Goal: Information Seeking & Learning: Understand process/instructions

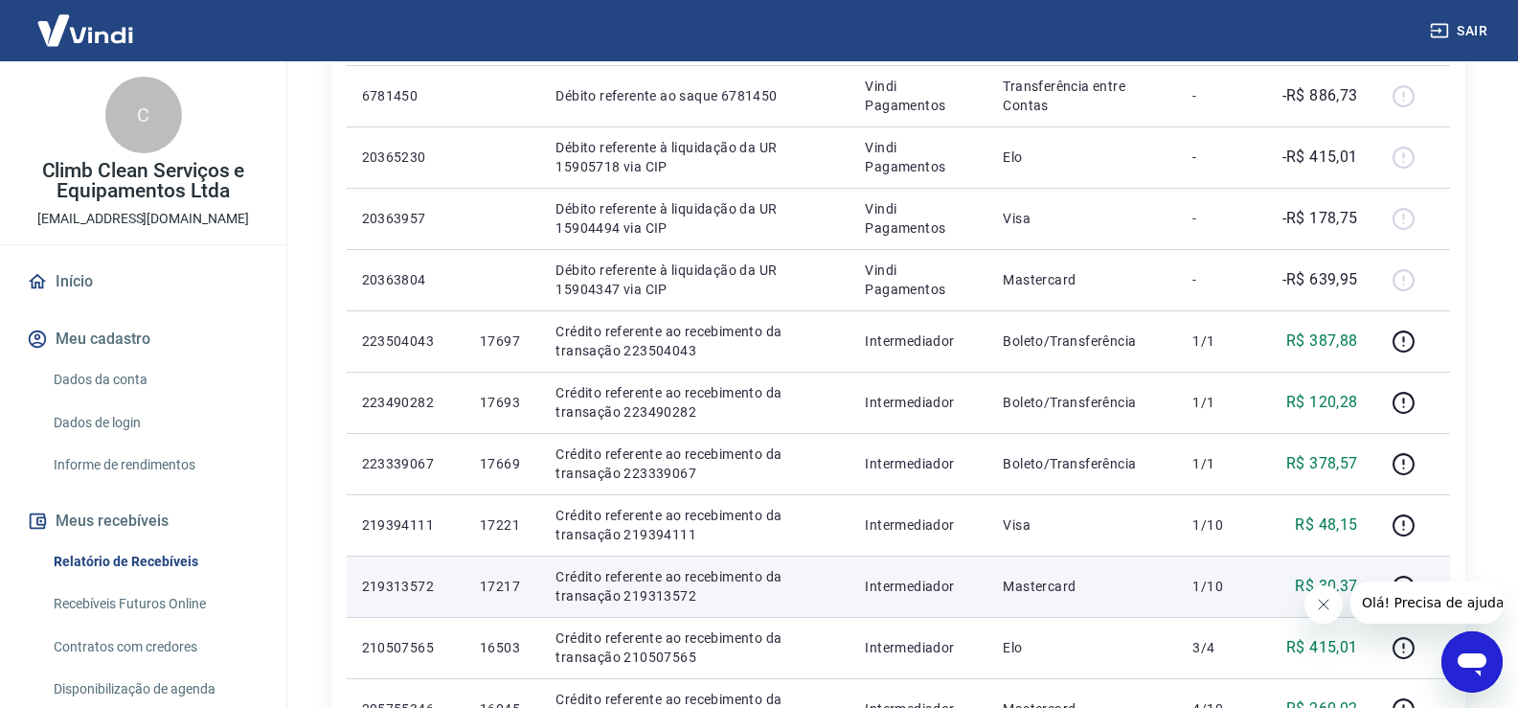
scroll to position [1149, 0]
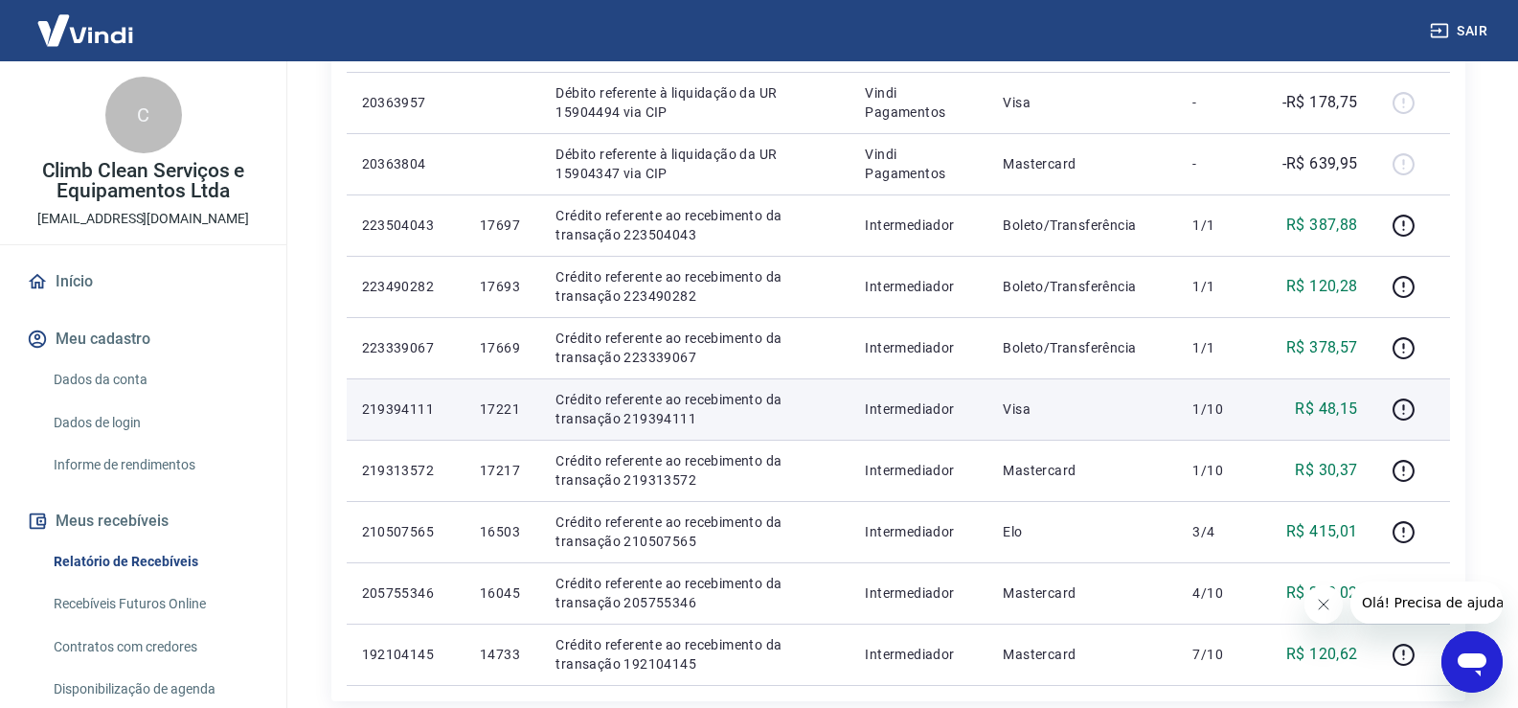
click at [508, 427] on td "17221" at bounding box center [502, 408] width 76 height 61
click at [1409, 410] on icon "button" at bounding box center [1403, 409] width 24 height 24
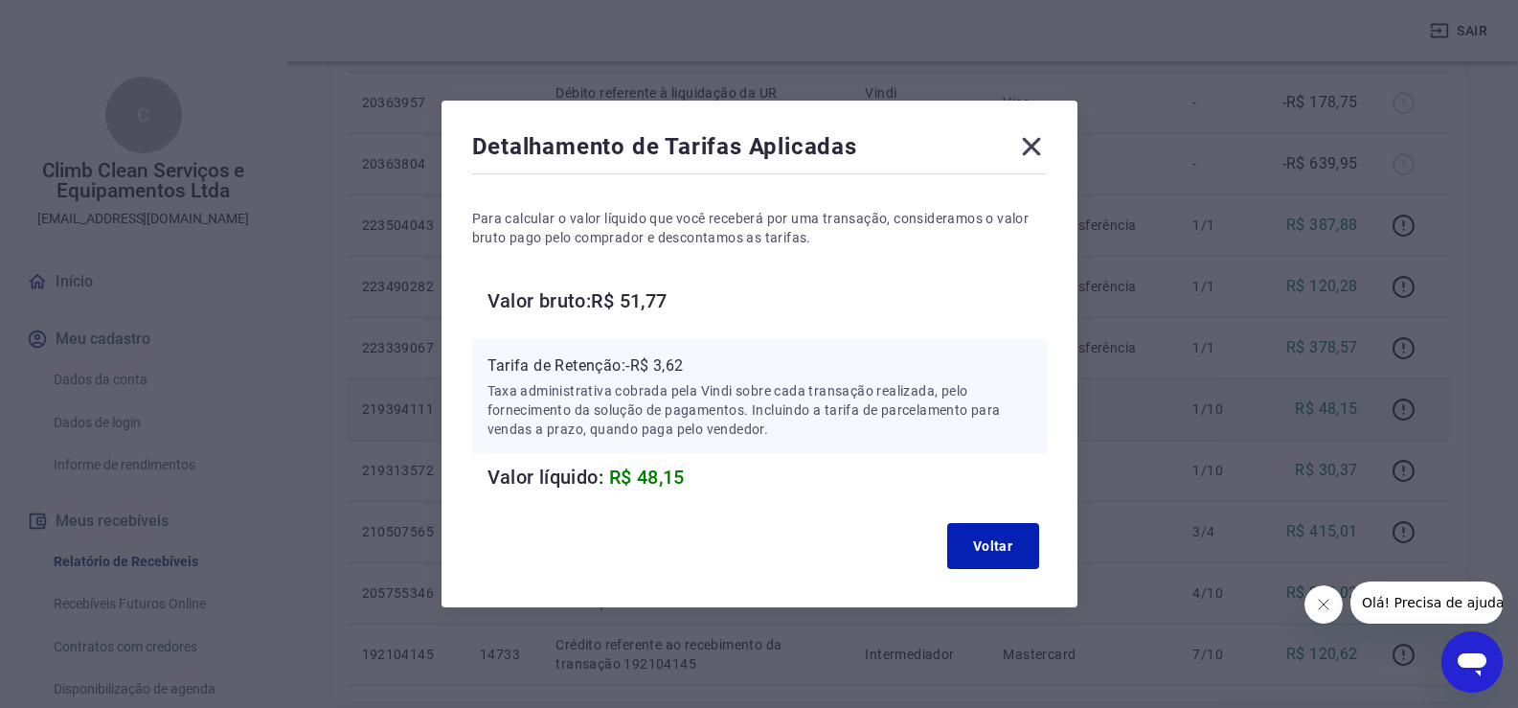
click at [1045, 137] on icon at bounding box center [1031, 146] width 31 height 31
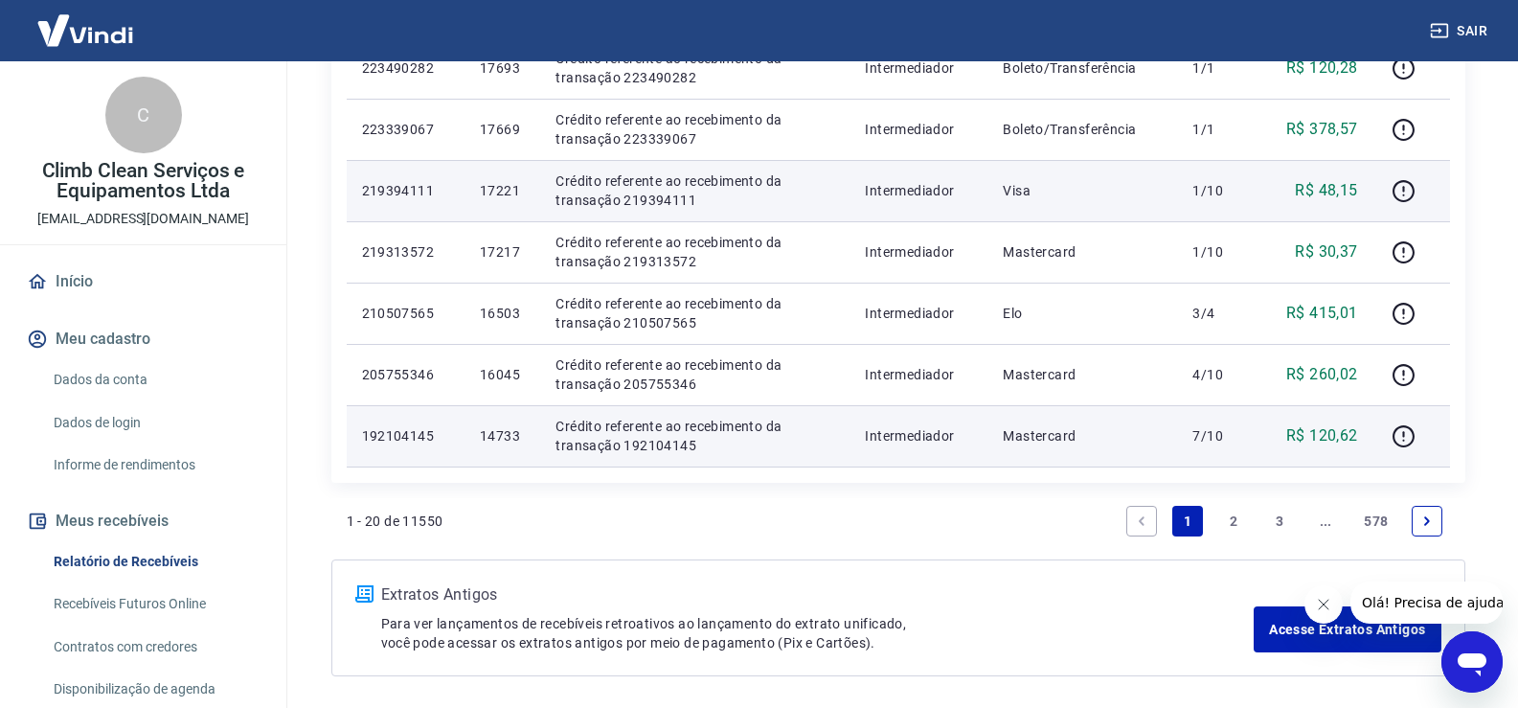
scroll to position [1345, 0]
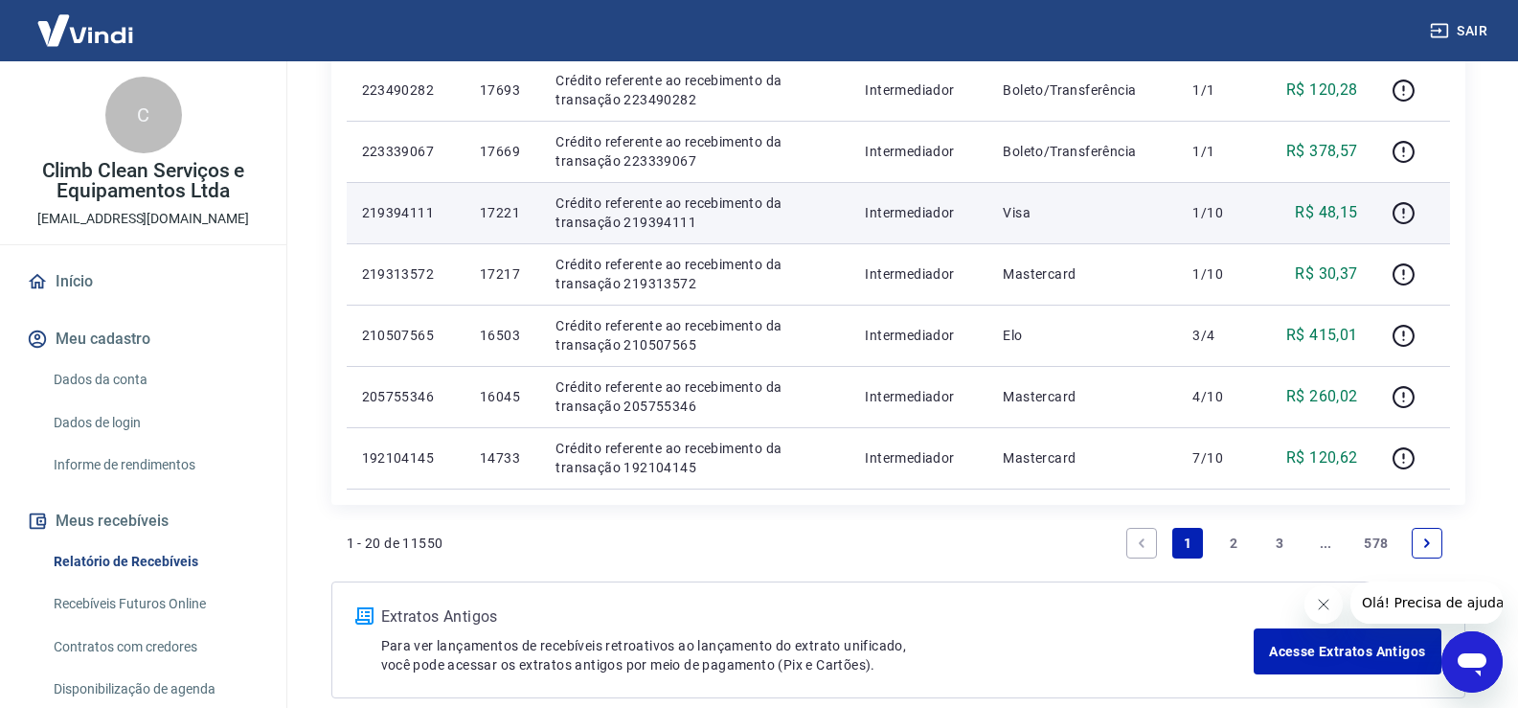
click at [1225, 537] on link "2" at bounding box center [1233, 543] width 31 height 31
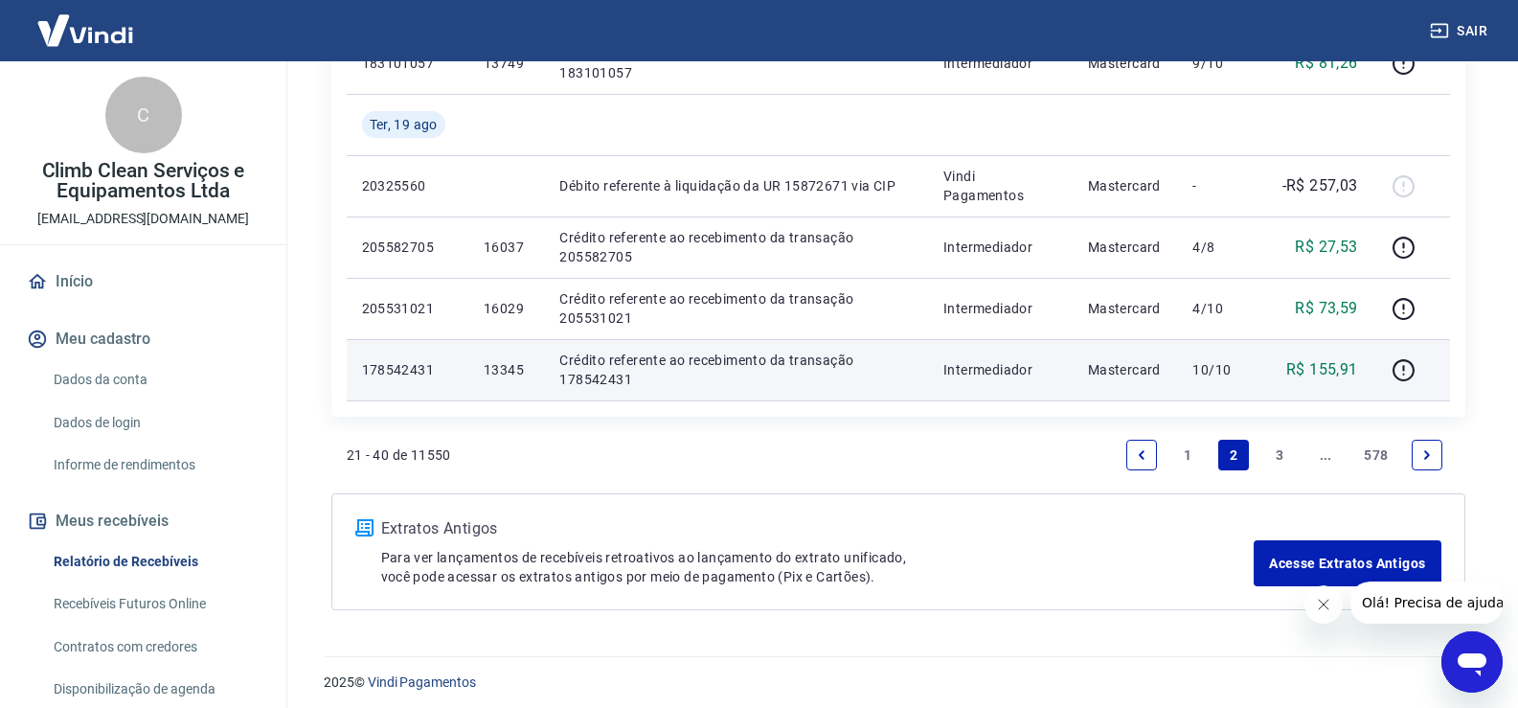
scroll to position [1502, 0]
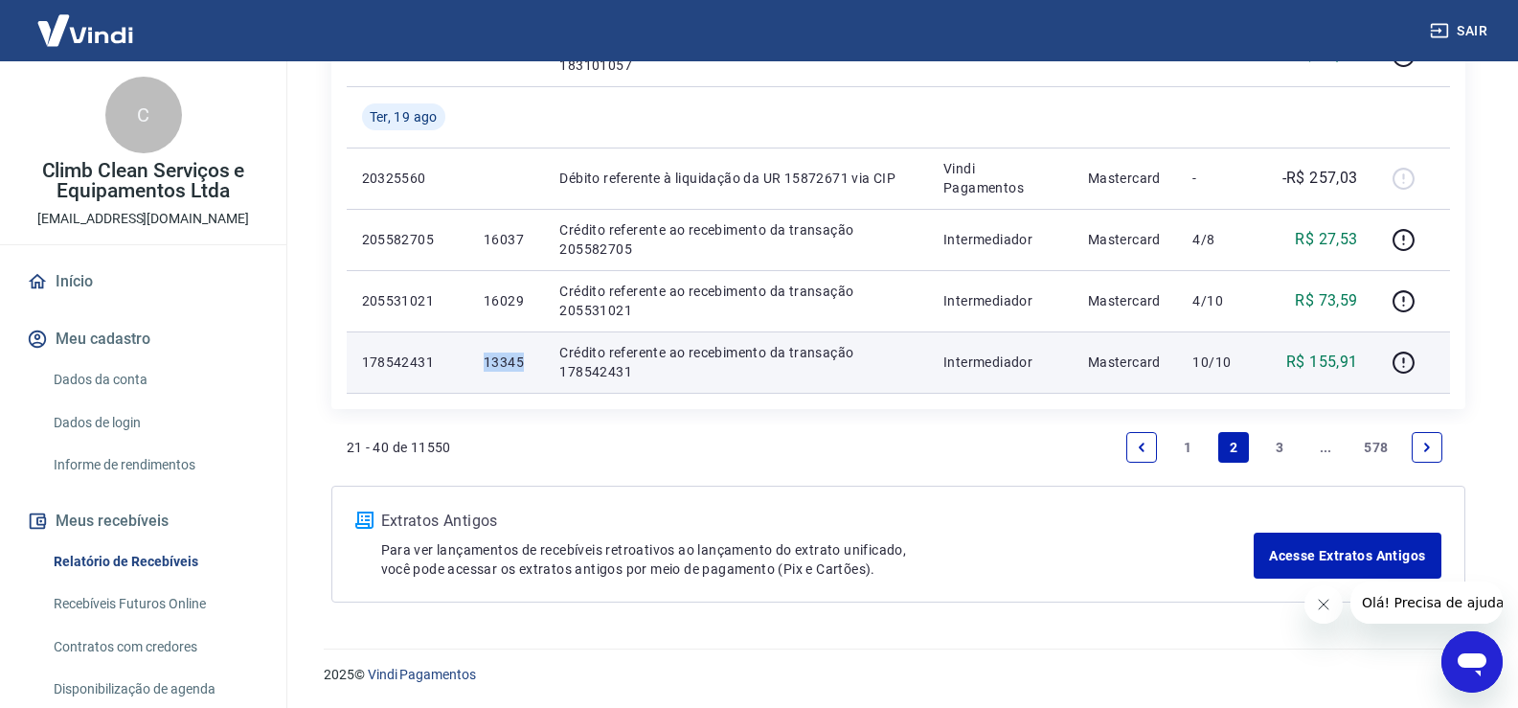
drag, startPoint x: 481, startPoint y: 358, endPoint x: 532, endPoint y: 360, distance: 51.7
click at [532, 360] on td "13345" at bounding box center [506, 361] width 76 height 61
copy p "13345"
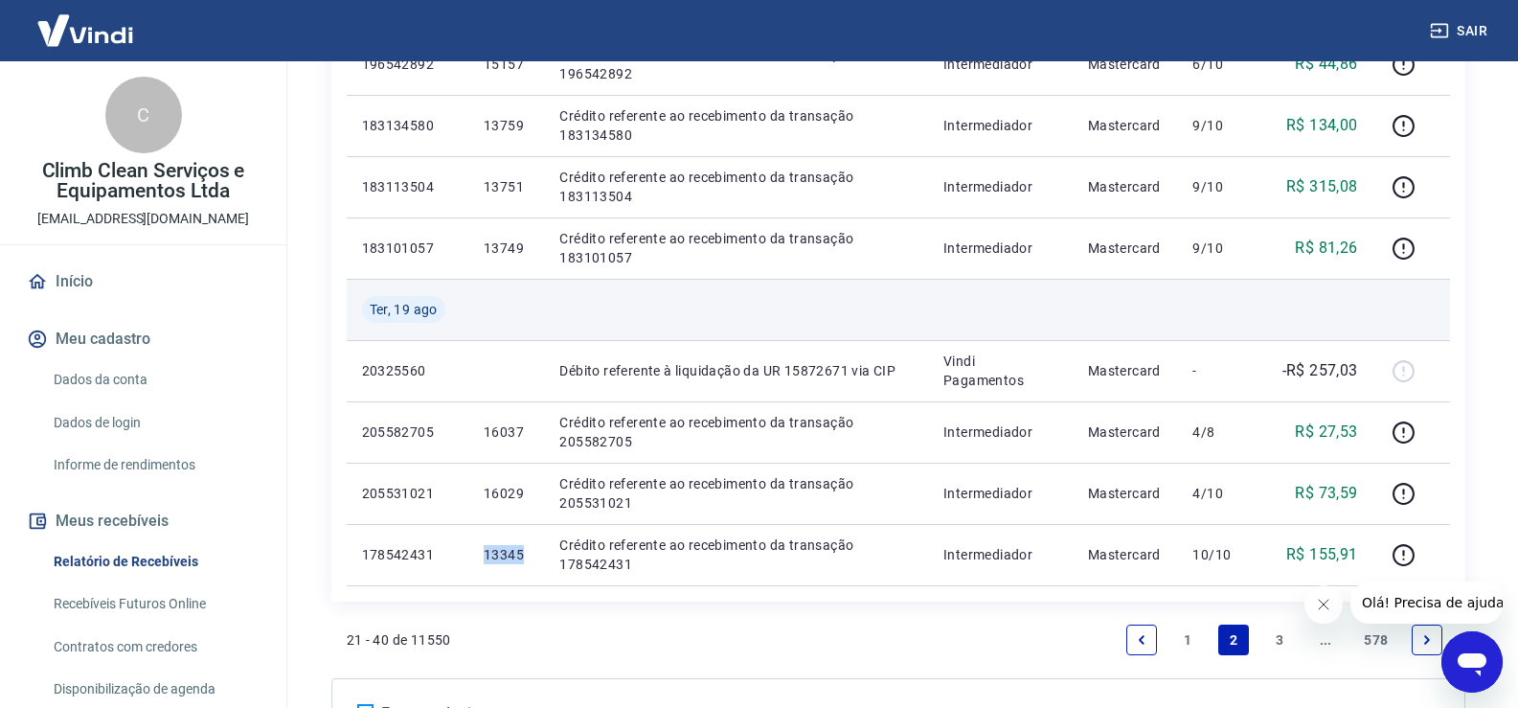
scroll to position [1311, 0]
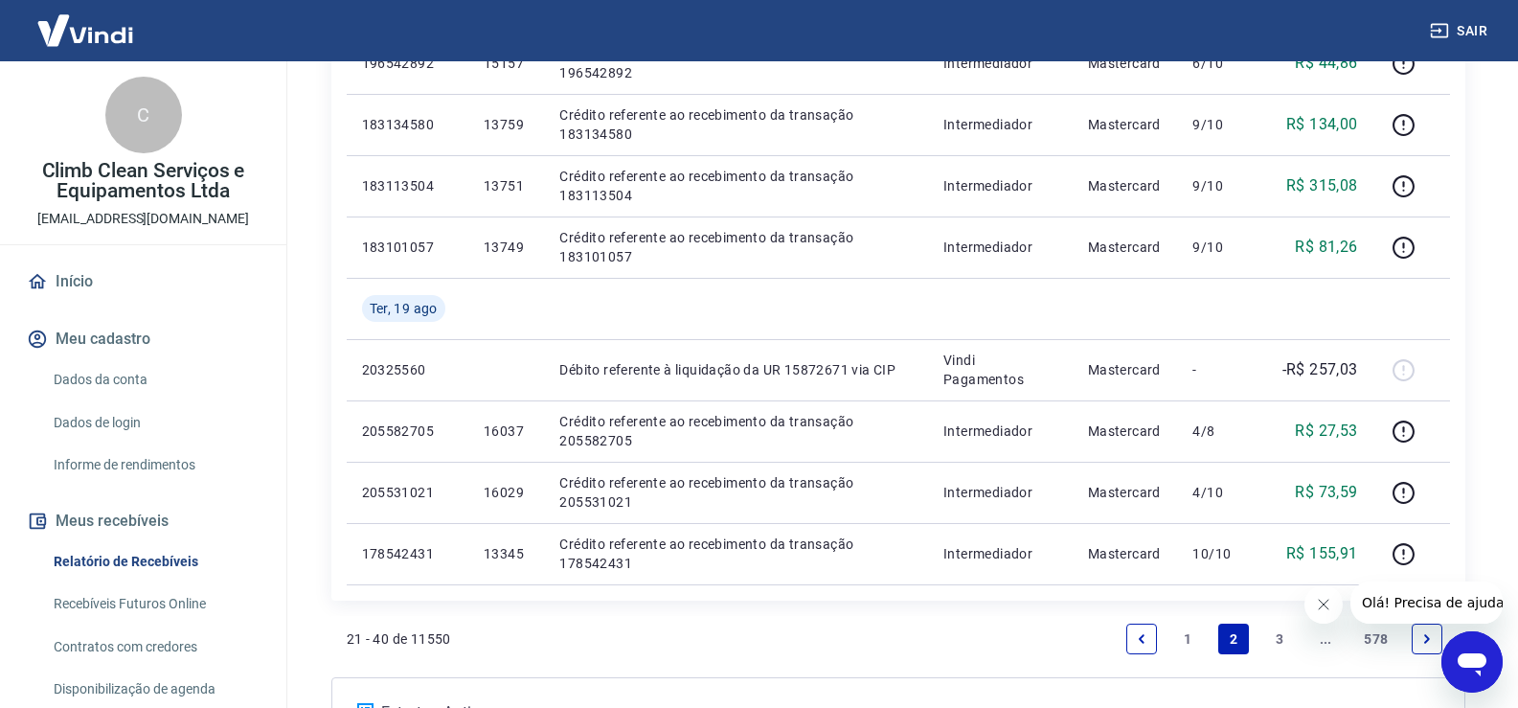
drag, startPoint x: 1279, startPoint y: 636, endPoint x: 1237, endPoint y: 529, distance: 115.2
click at [1278, 636] on link "3" at bounding box center [1279, 638] width 31 height 31
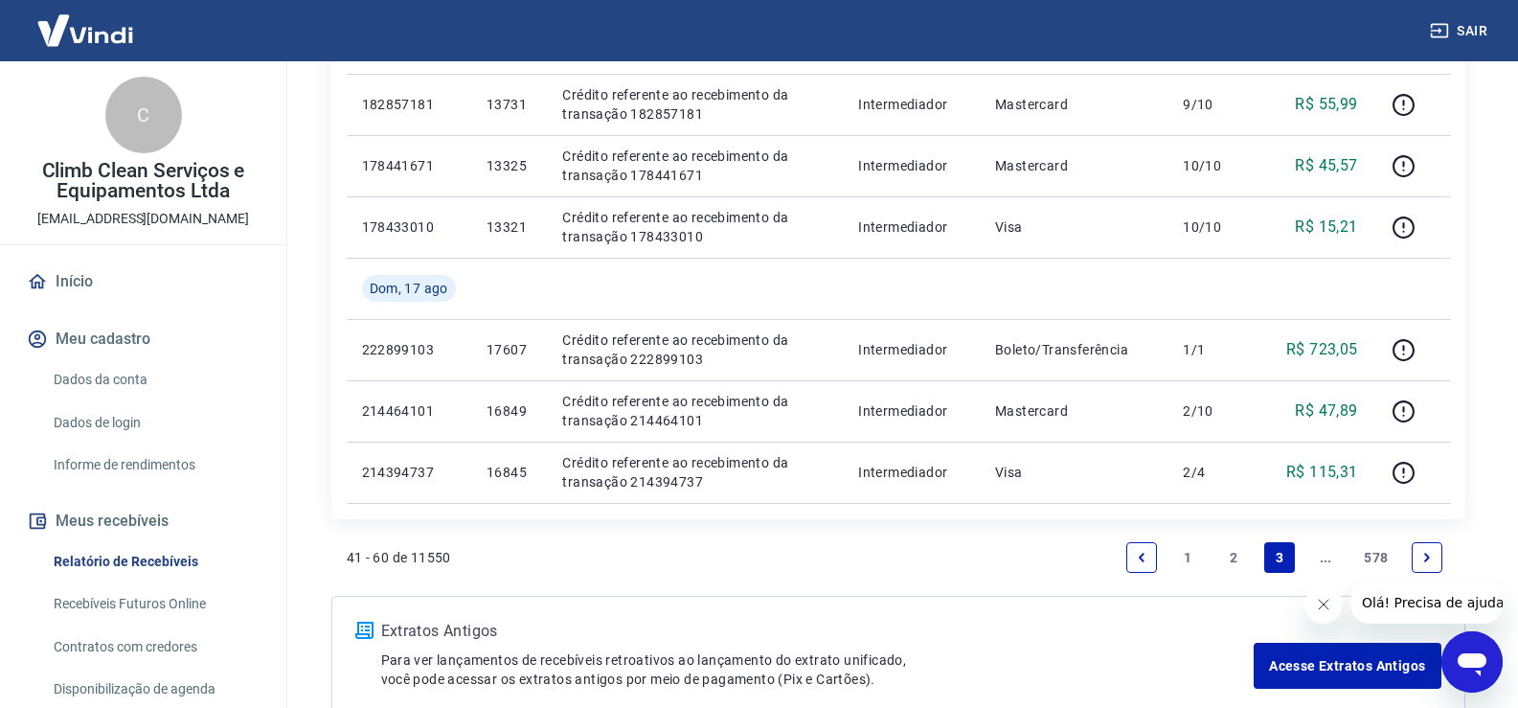
scroll to position [1436, 0]
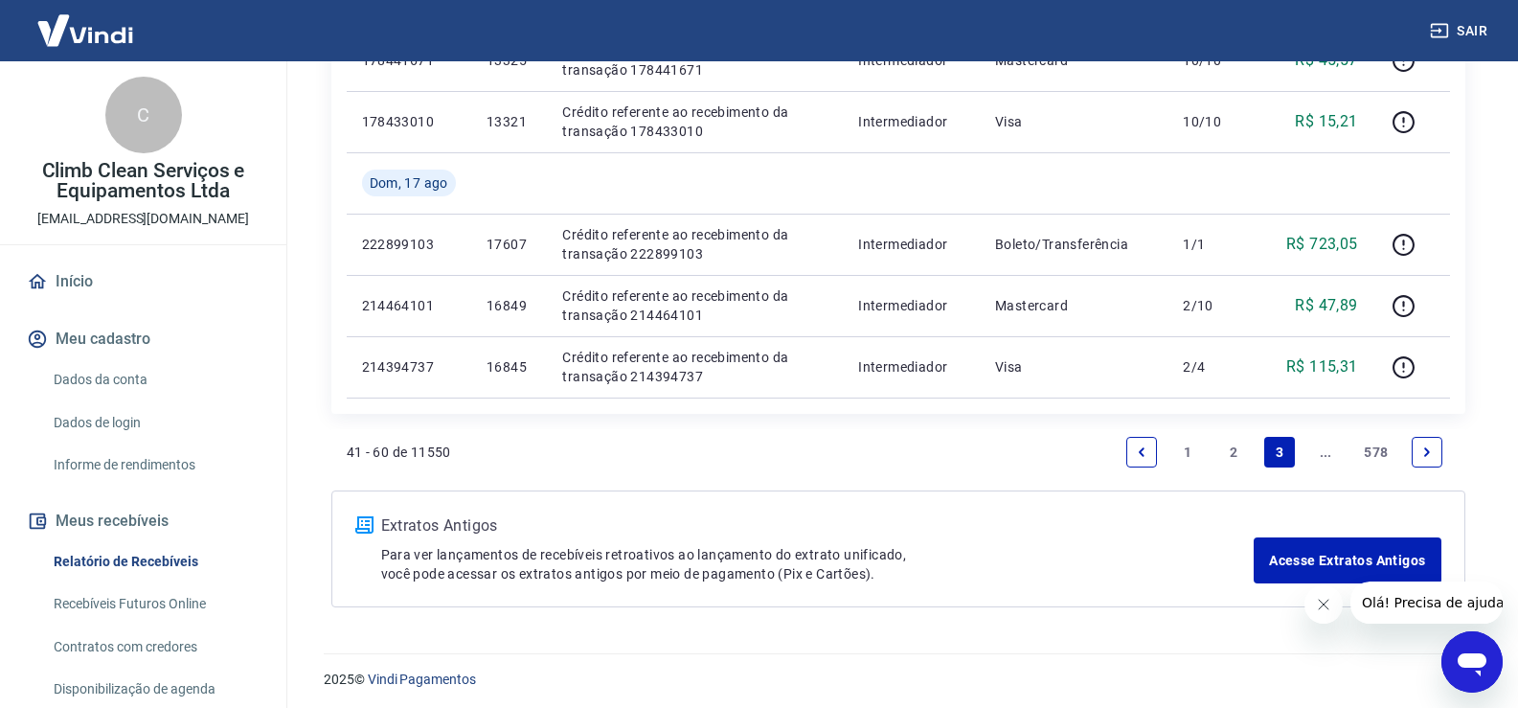
click at [1427, 449] on icon "Next page" at bounding box center [1427, 451] width 6 height 9
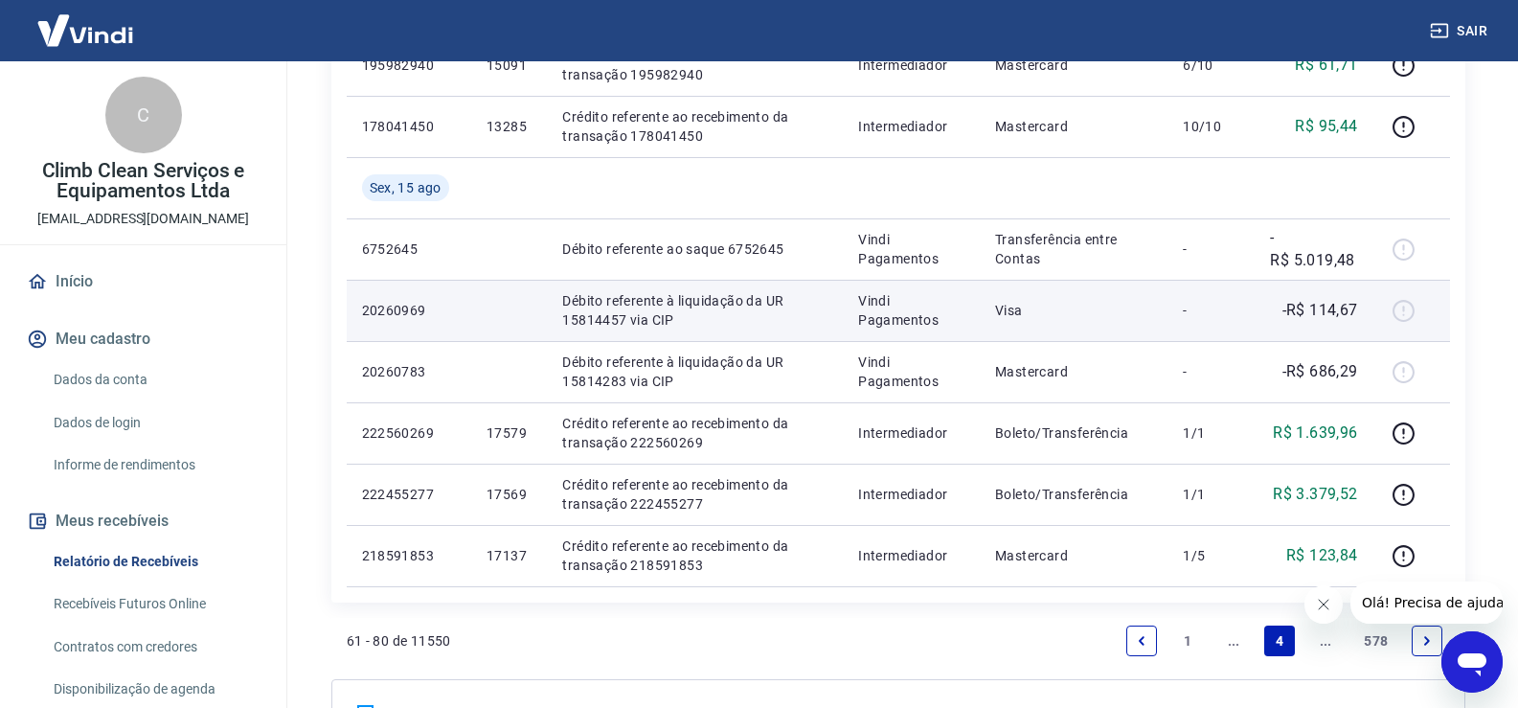
scroll to position [1311, 0]
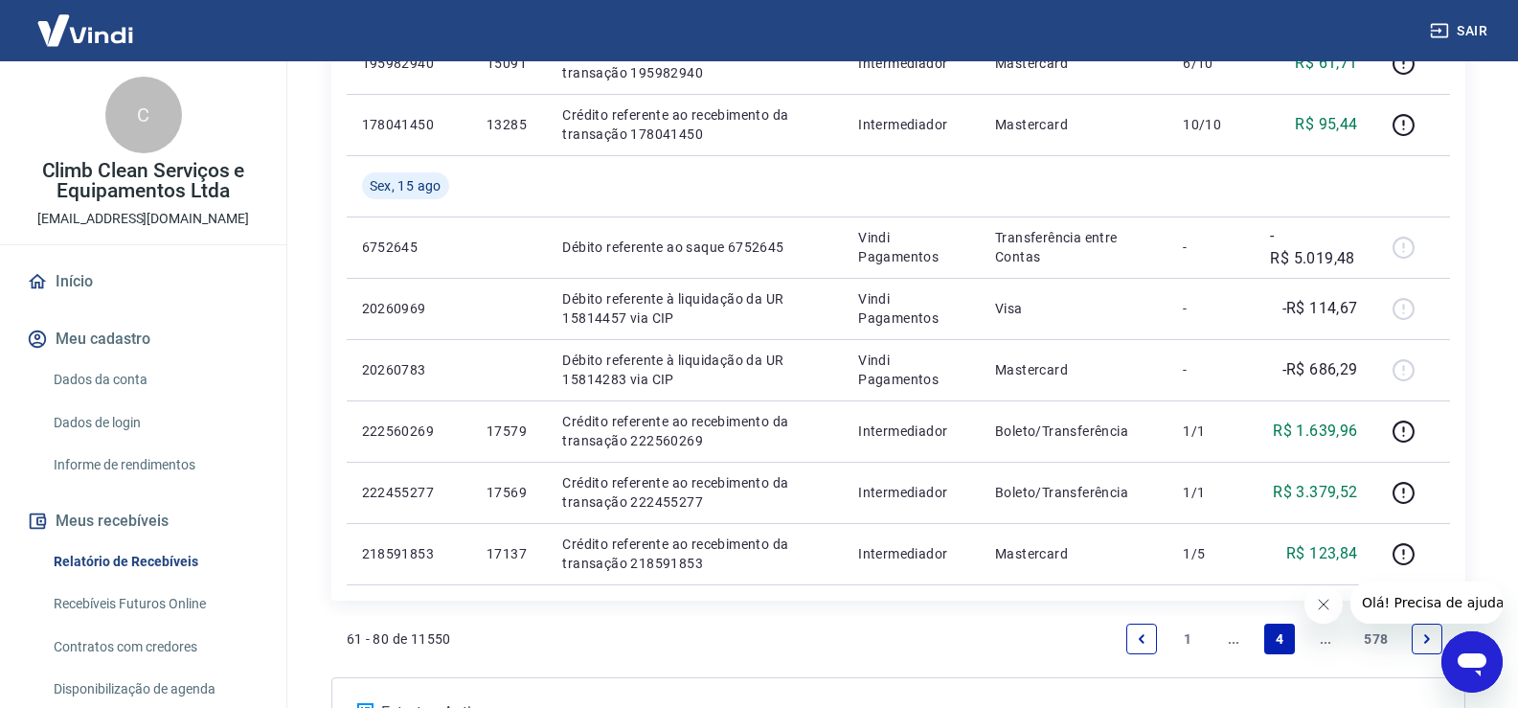
click at [1139, 643] on icon "Previous page" at bounding box center [1141, 638] width 13 height 13
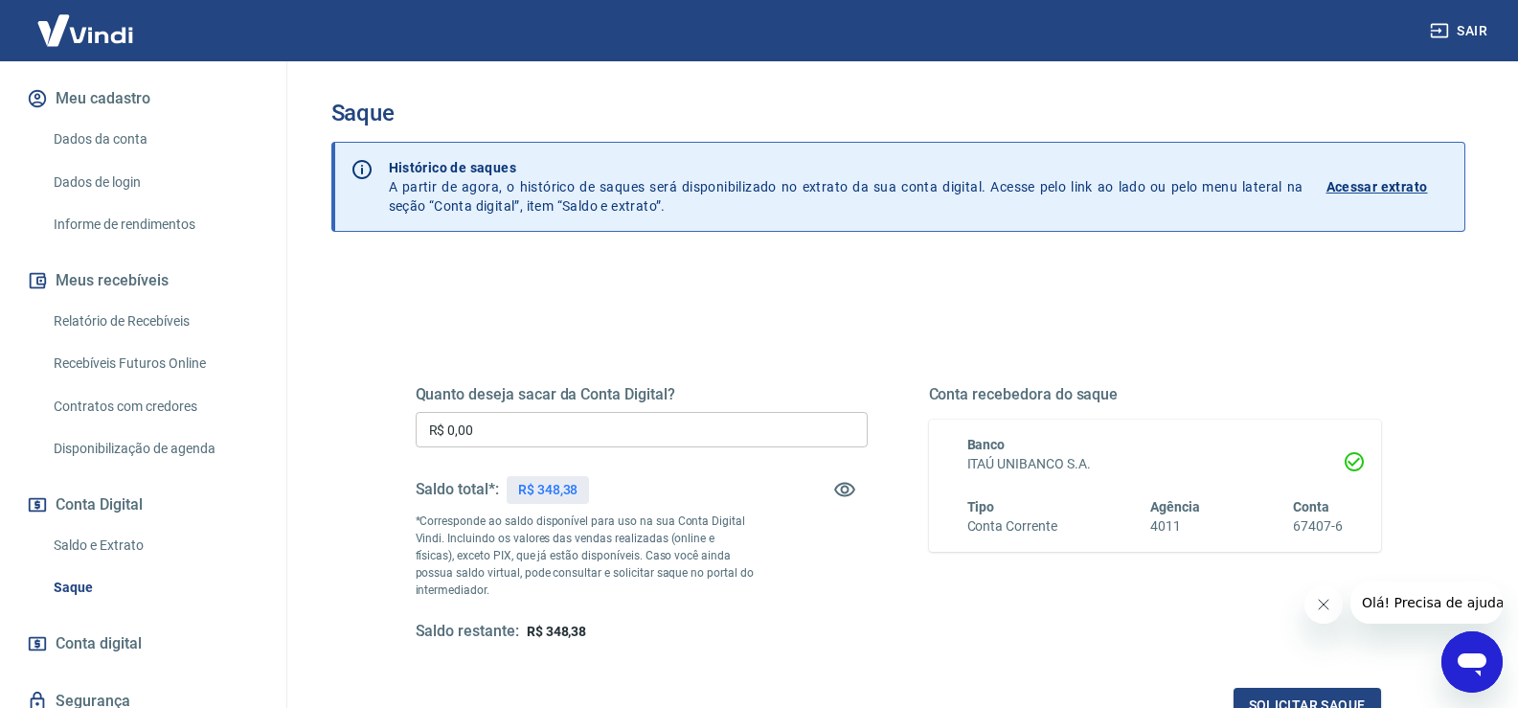
scroll to position [287, 0]
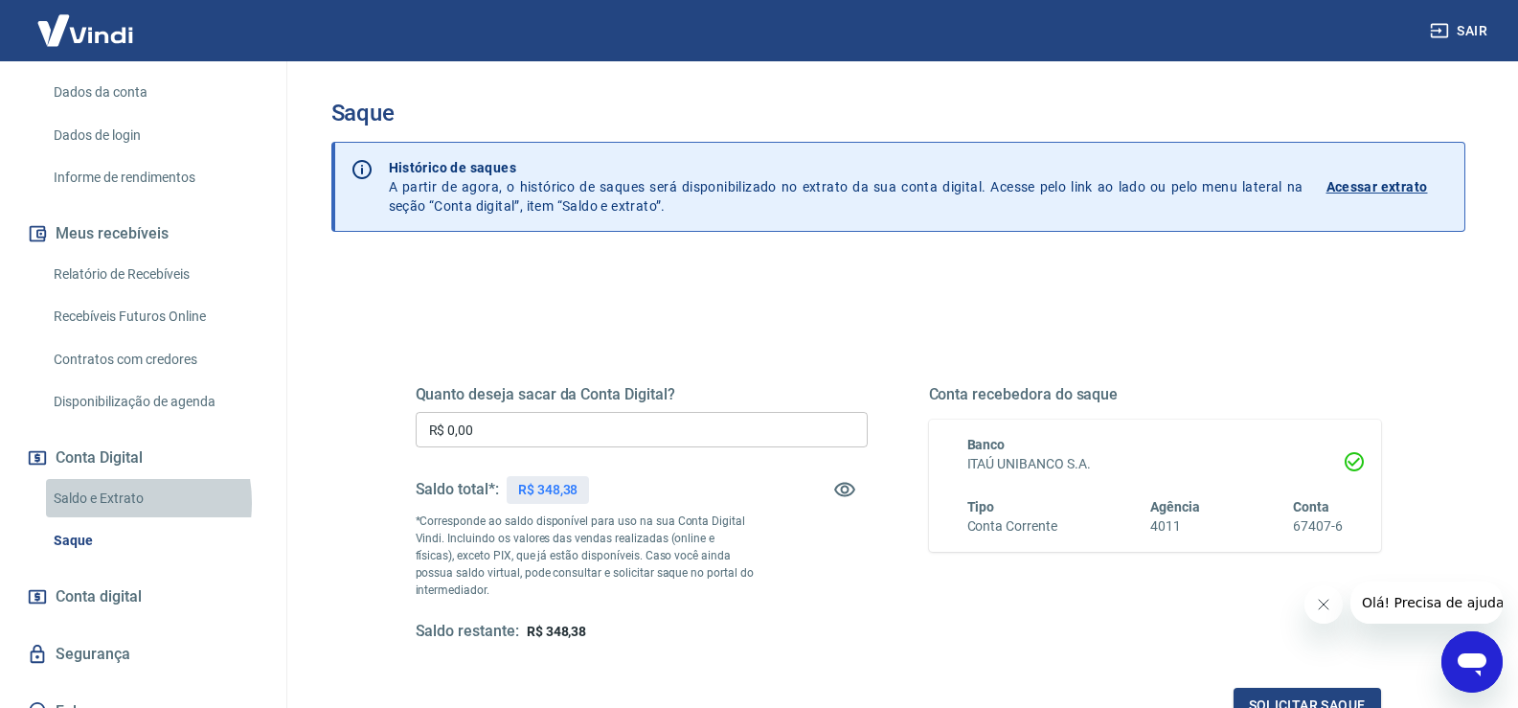
click at [105, 502] on link "Saldo e Extrato" at bounding box center [154, 498] width 217 height 39
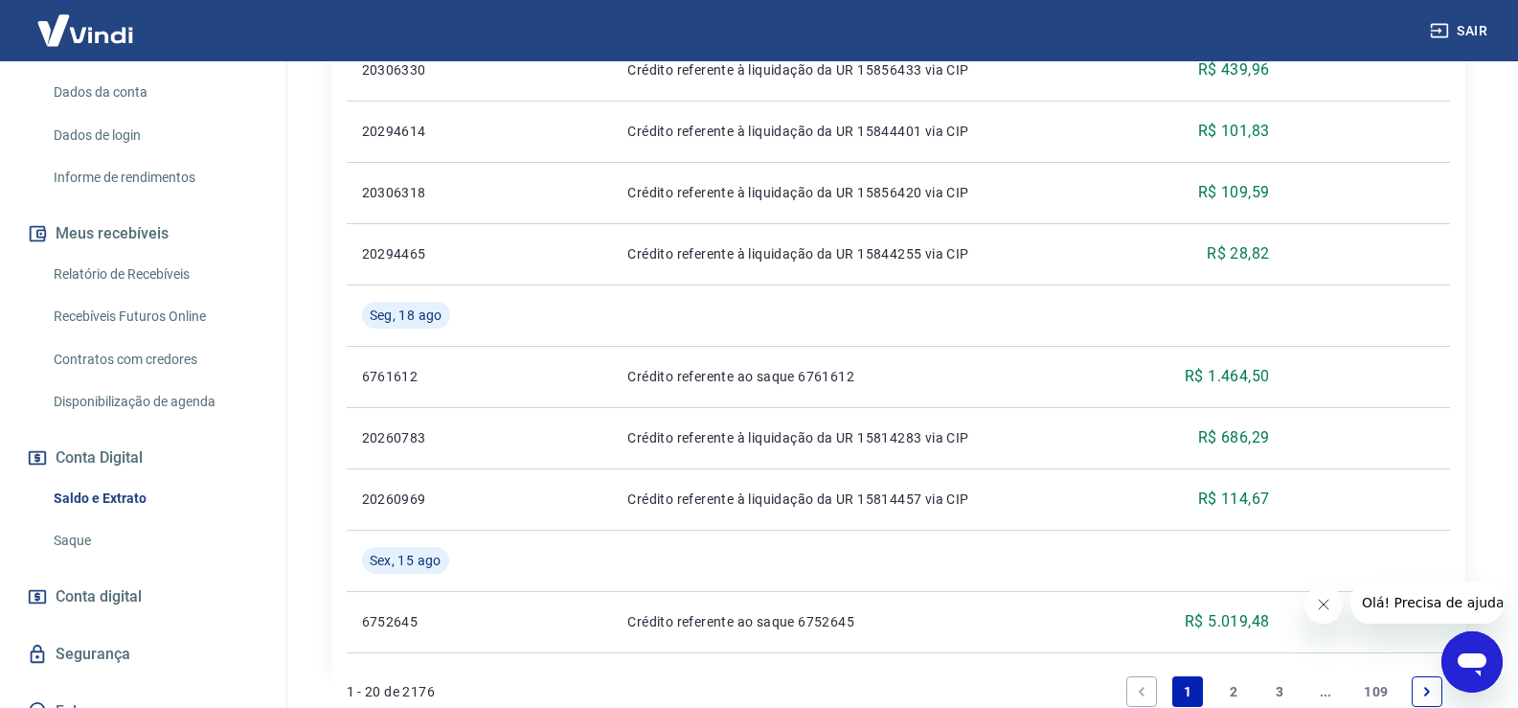
scroll to position [1665, 0]
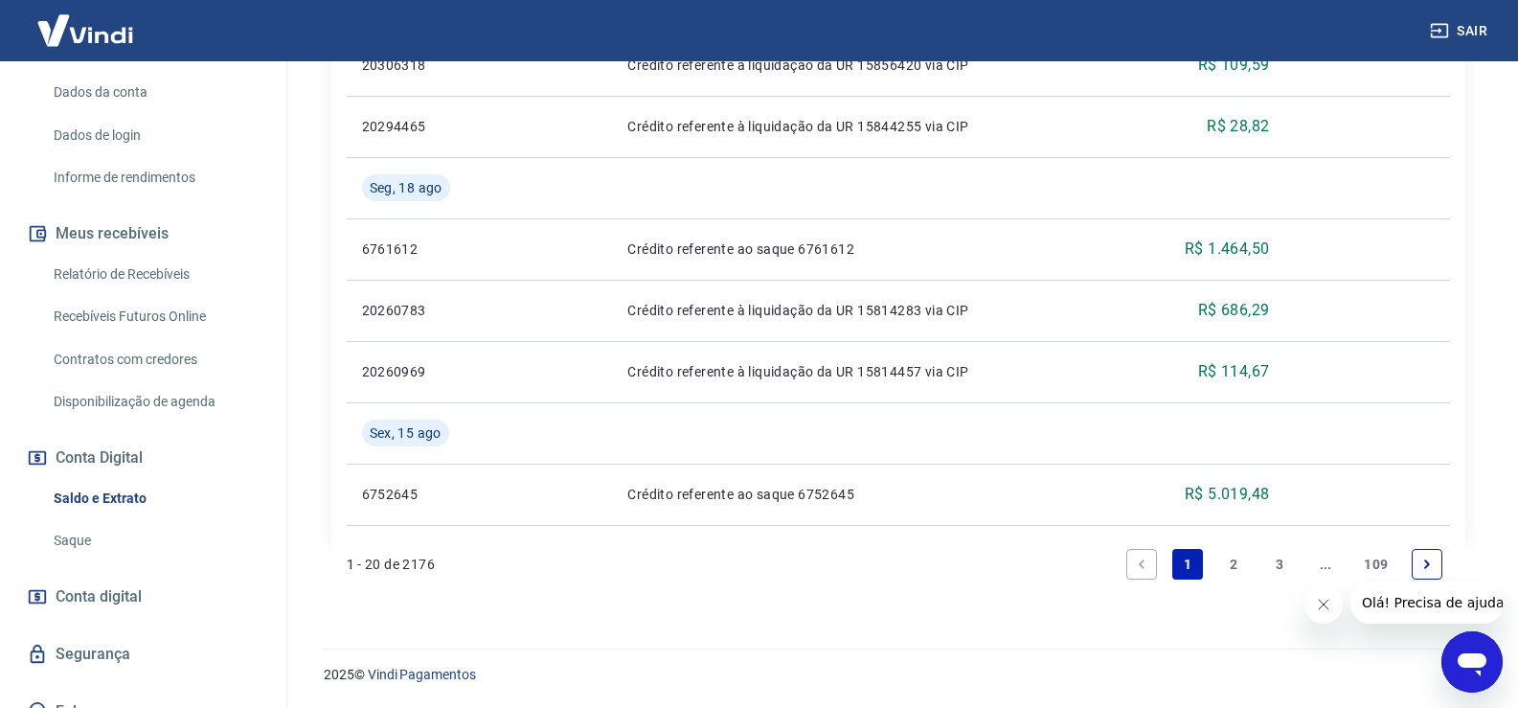
click at [1238, 566] on link "2" at bounding box center [1233, 564] width 31 height 31
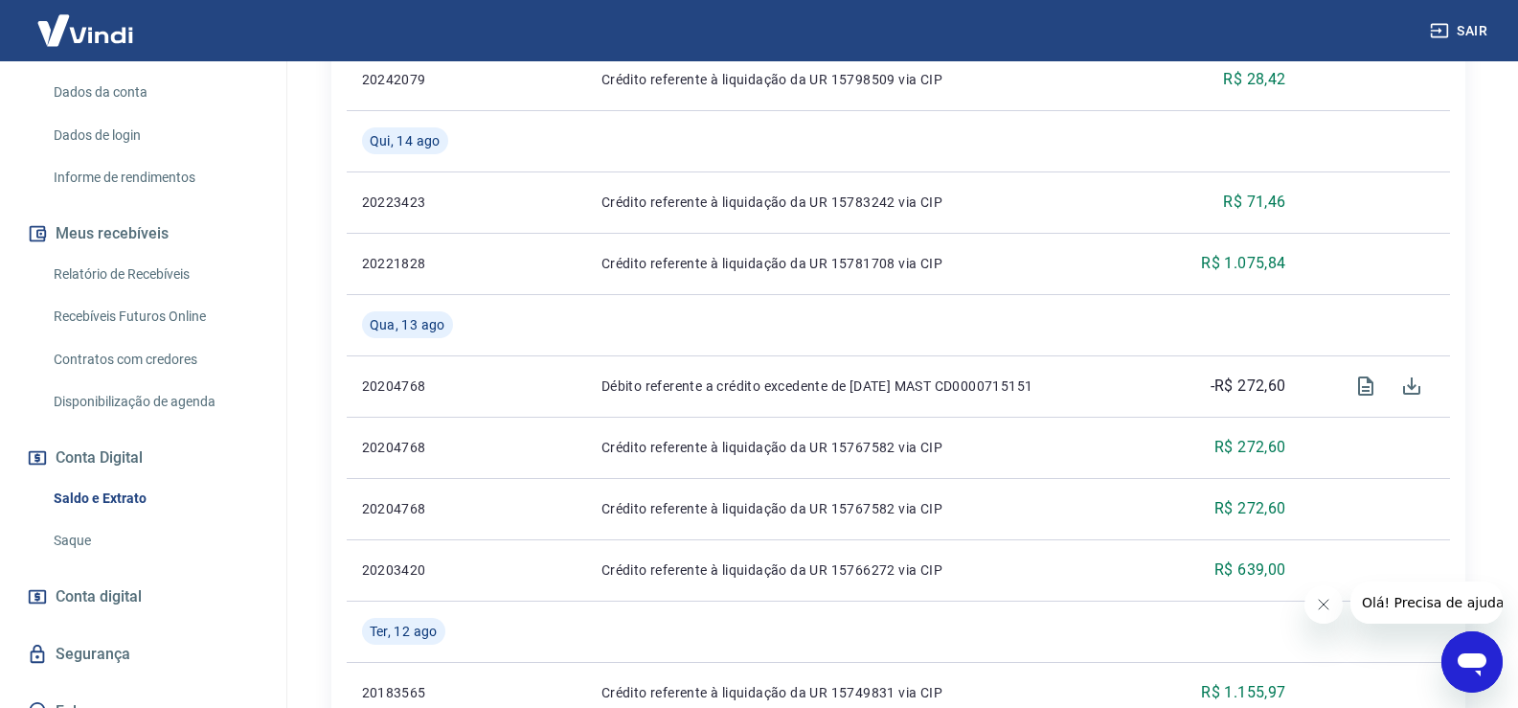
scroll to position [766, 0]
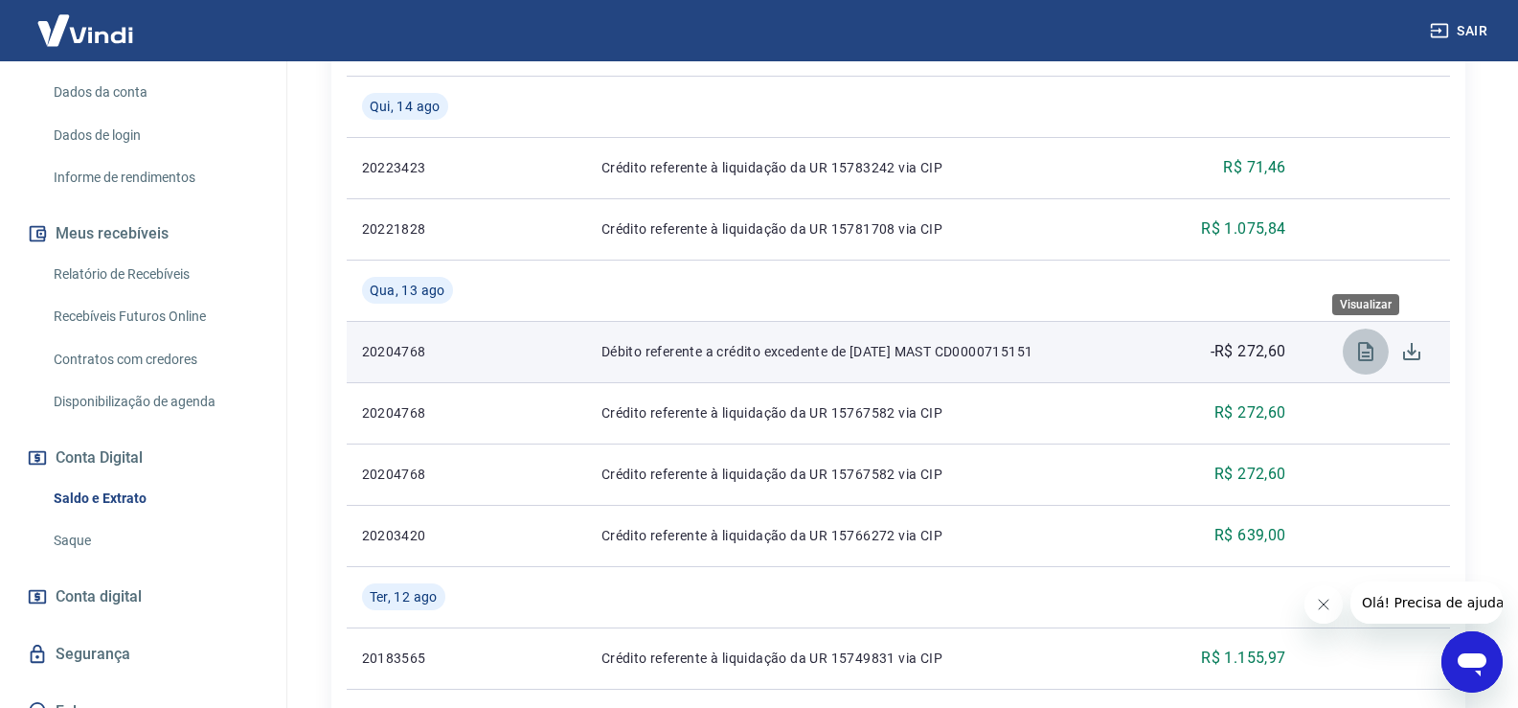
click at [1367, 351] on icon "Visualizar" at bounding box center [1365, 351] width 15 height 19
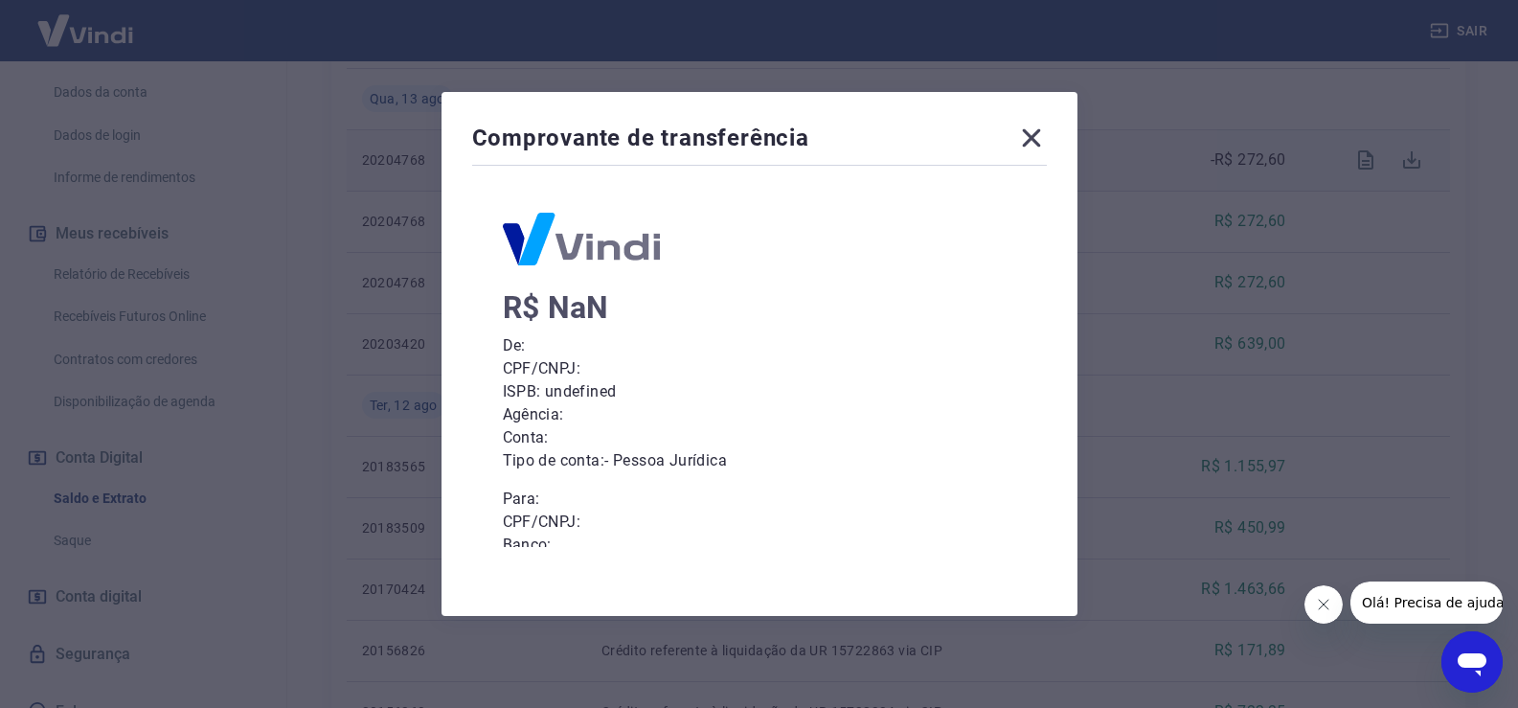
scroll to position [0, 0]
click at [1040, 139] on icon at bounding box center [1031, 138] width 18 height 18
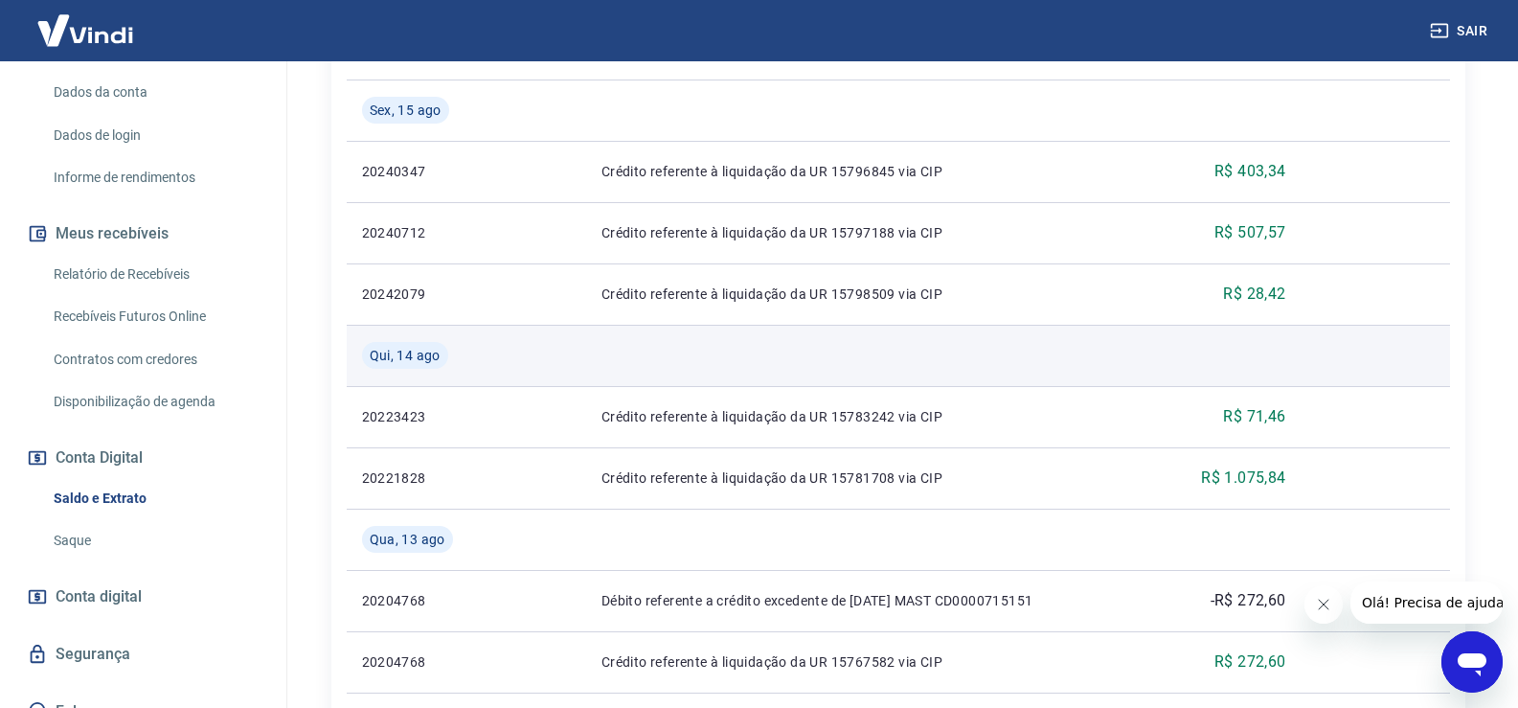
scroll to position [551, 0]
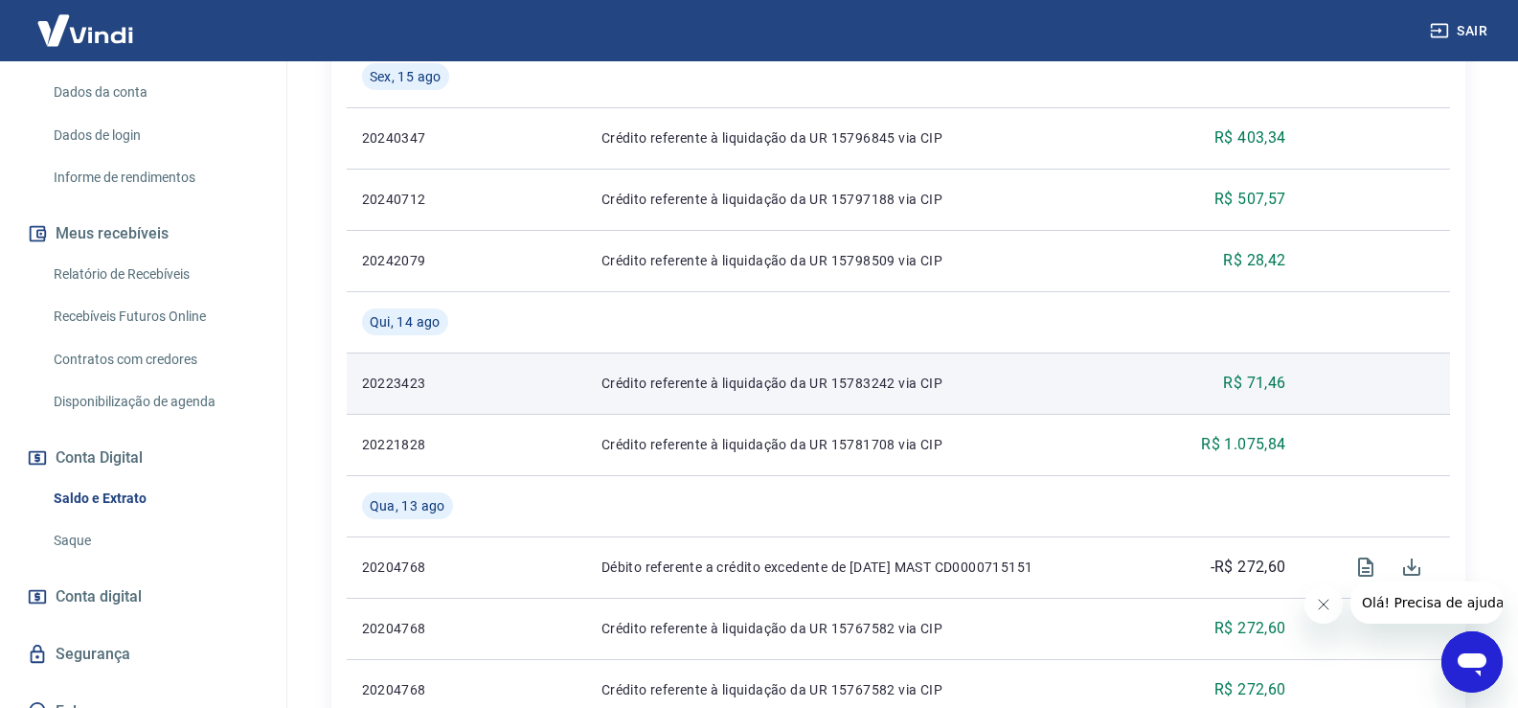
click at [824, 381] on p "Crédito referente à liquidação da UR 15783242 via CIP" at bounding box center [865, 382] width 529 height 19
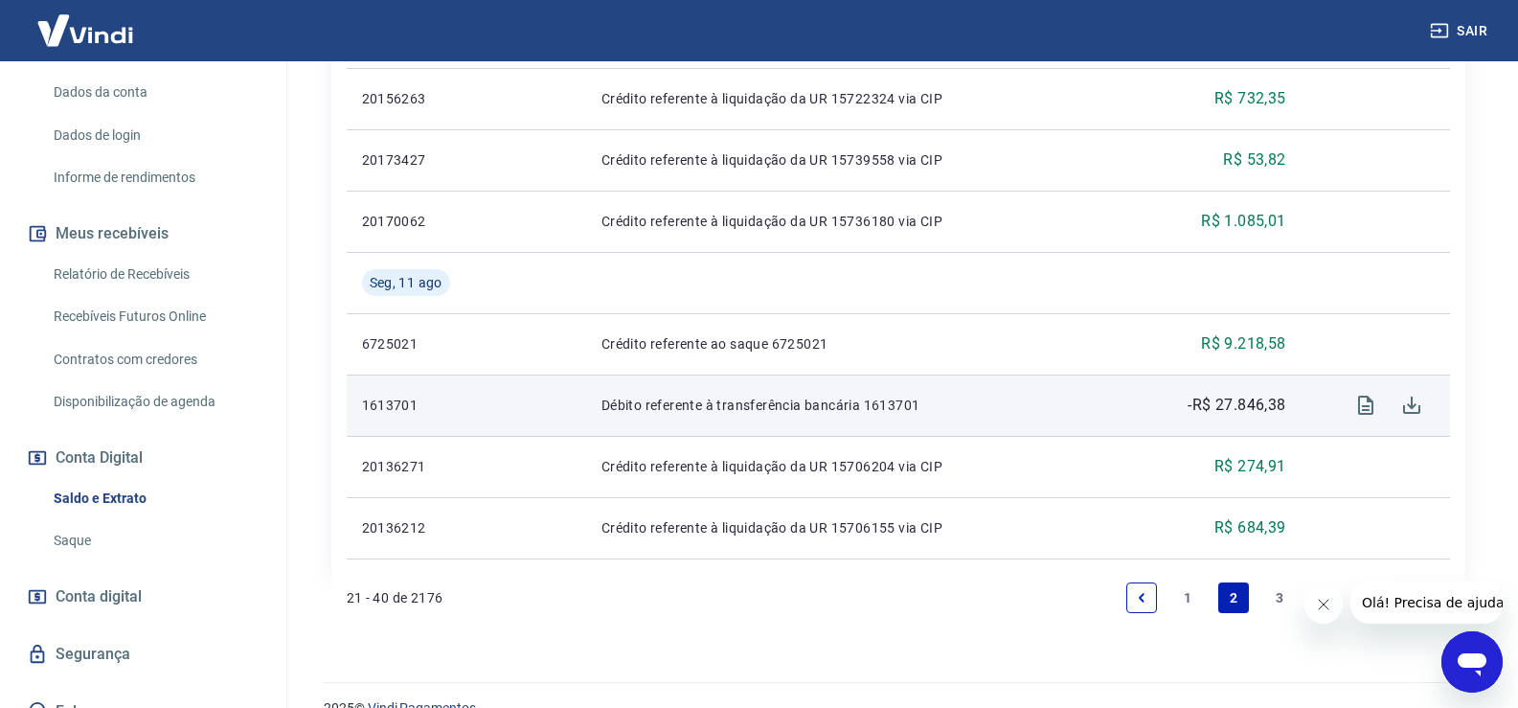
scroll to position [1604, 0]
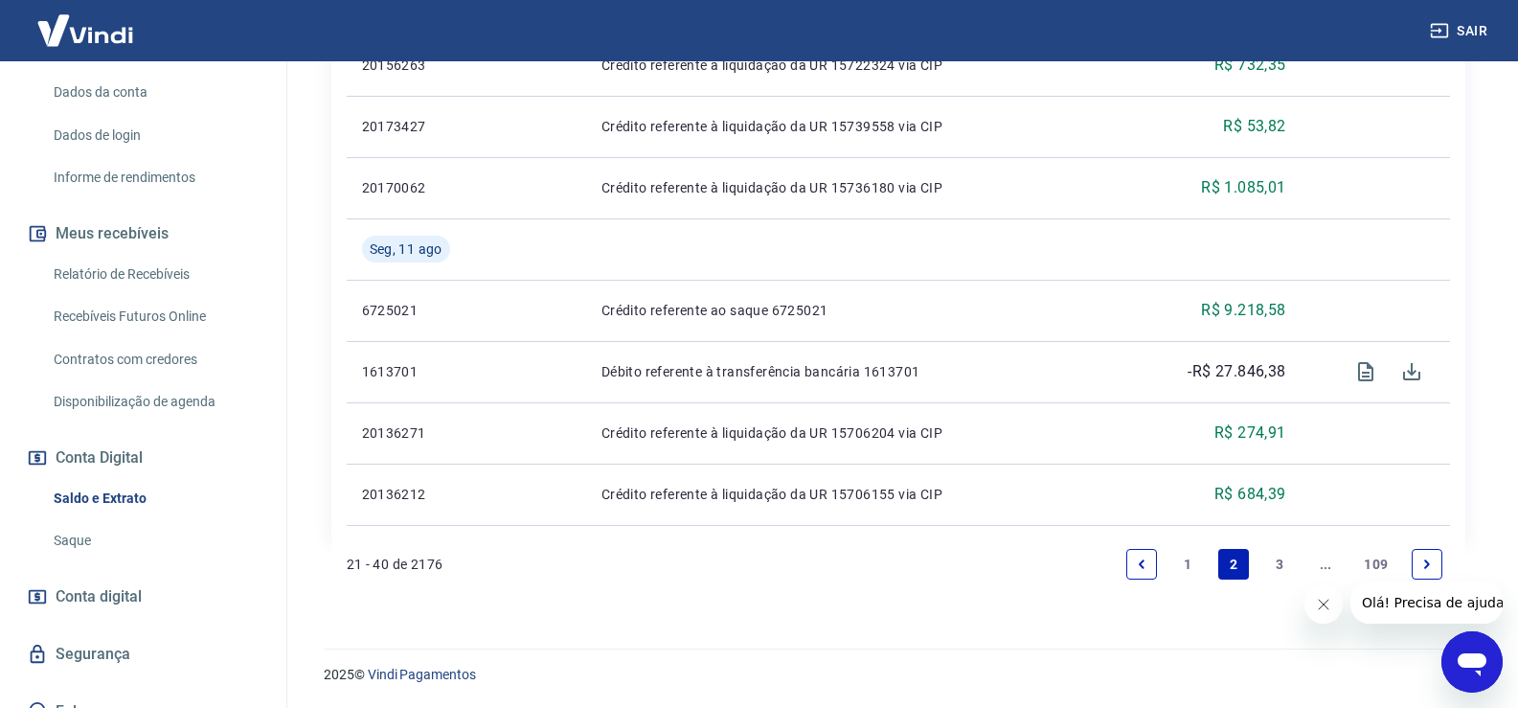
click at [1187, 560] on link "1" at bounding box center [1187, 564] width 31 height 31
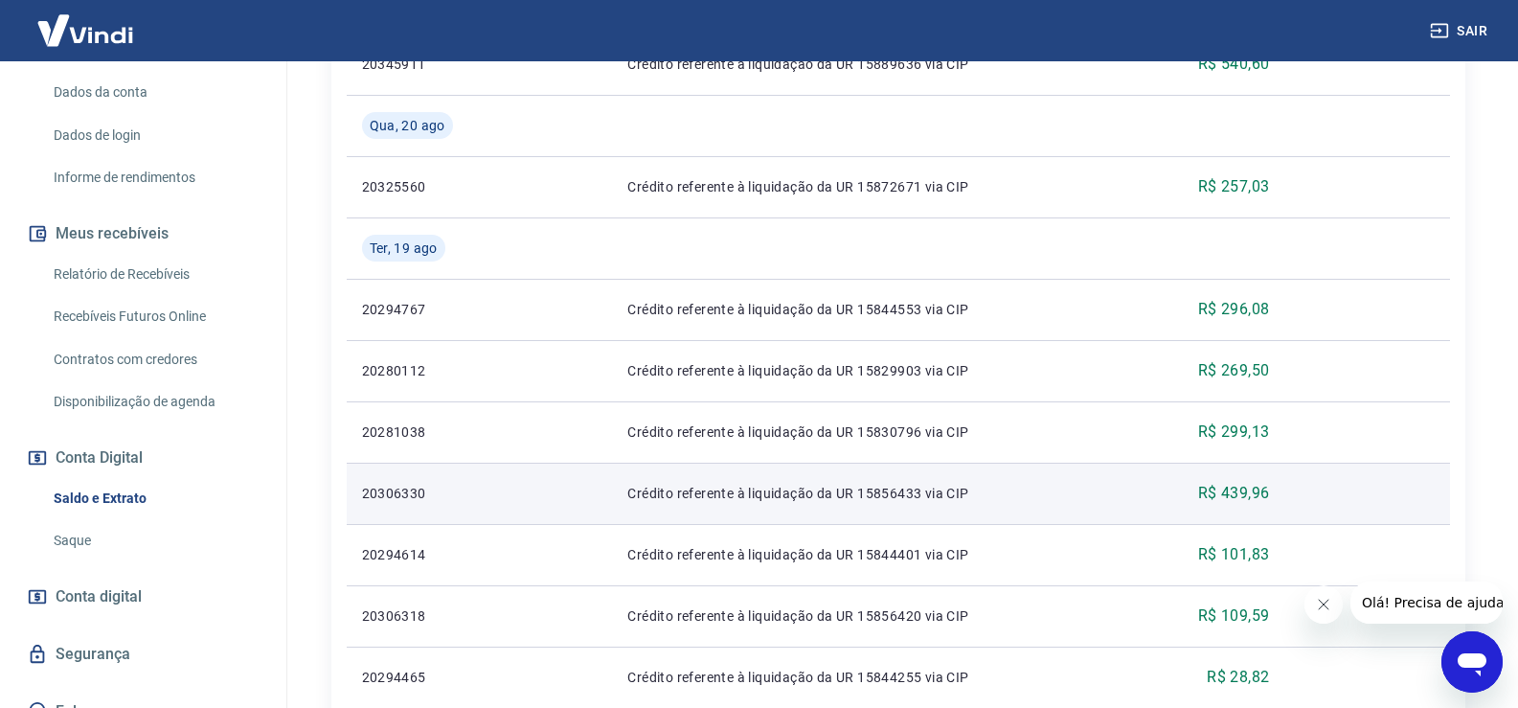
scroll to position [1149, 0]
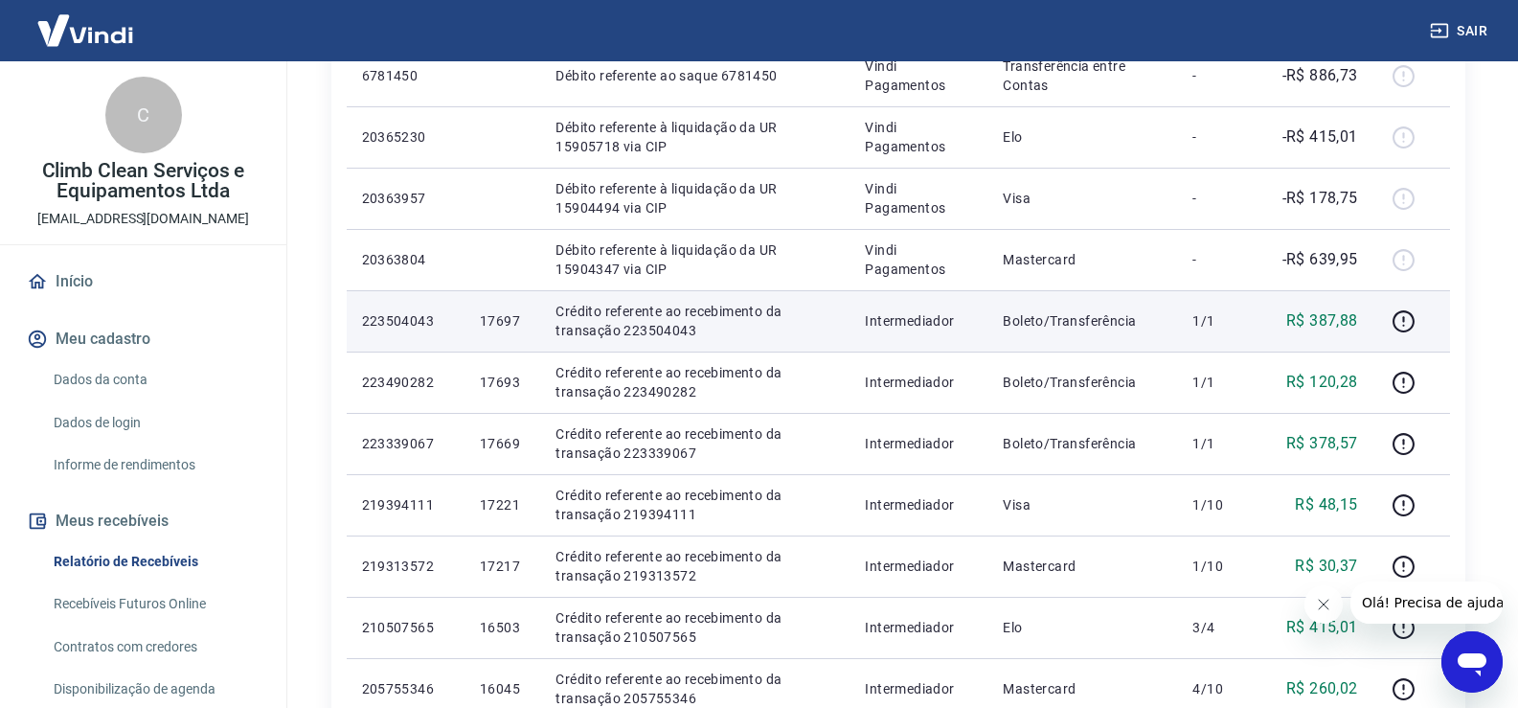
scroll to position [958, 0]
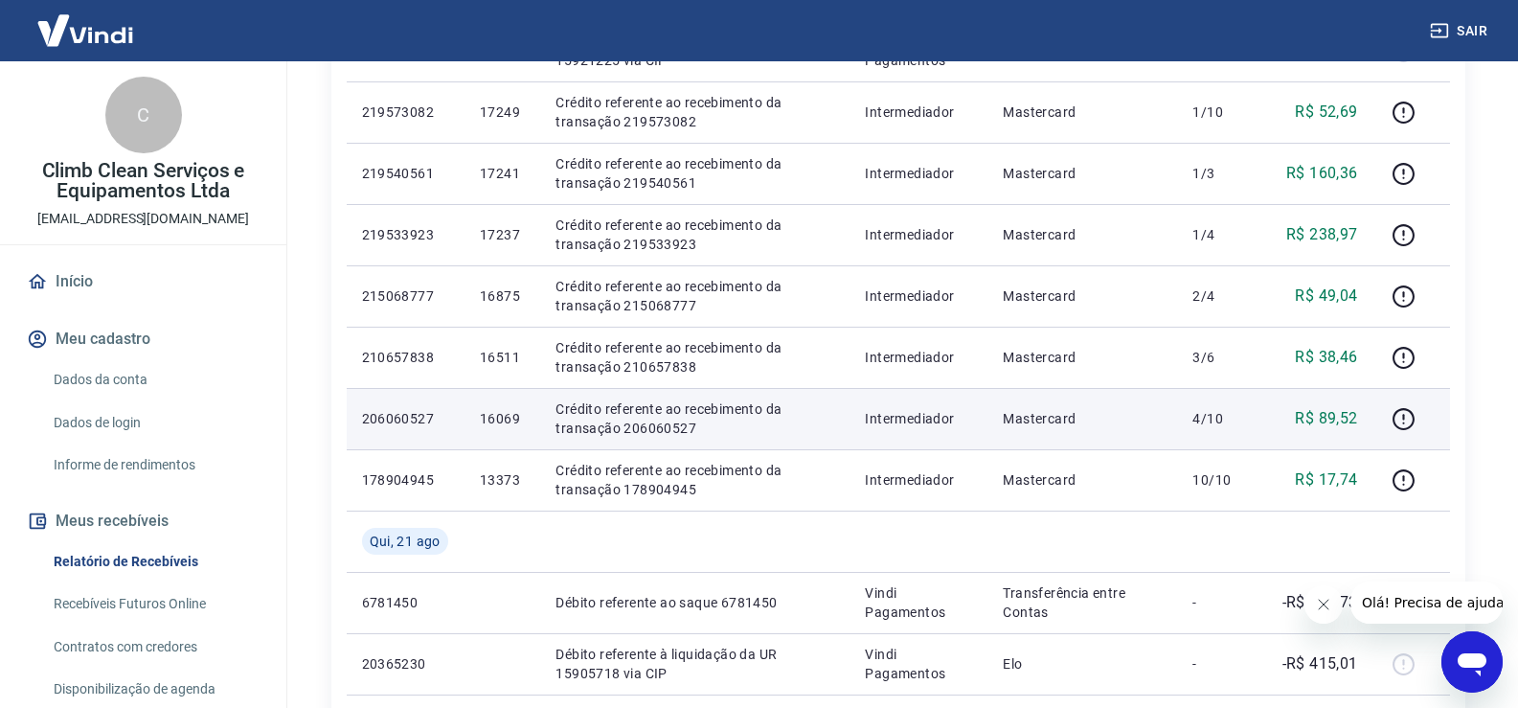
scroll to position [287, 0]
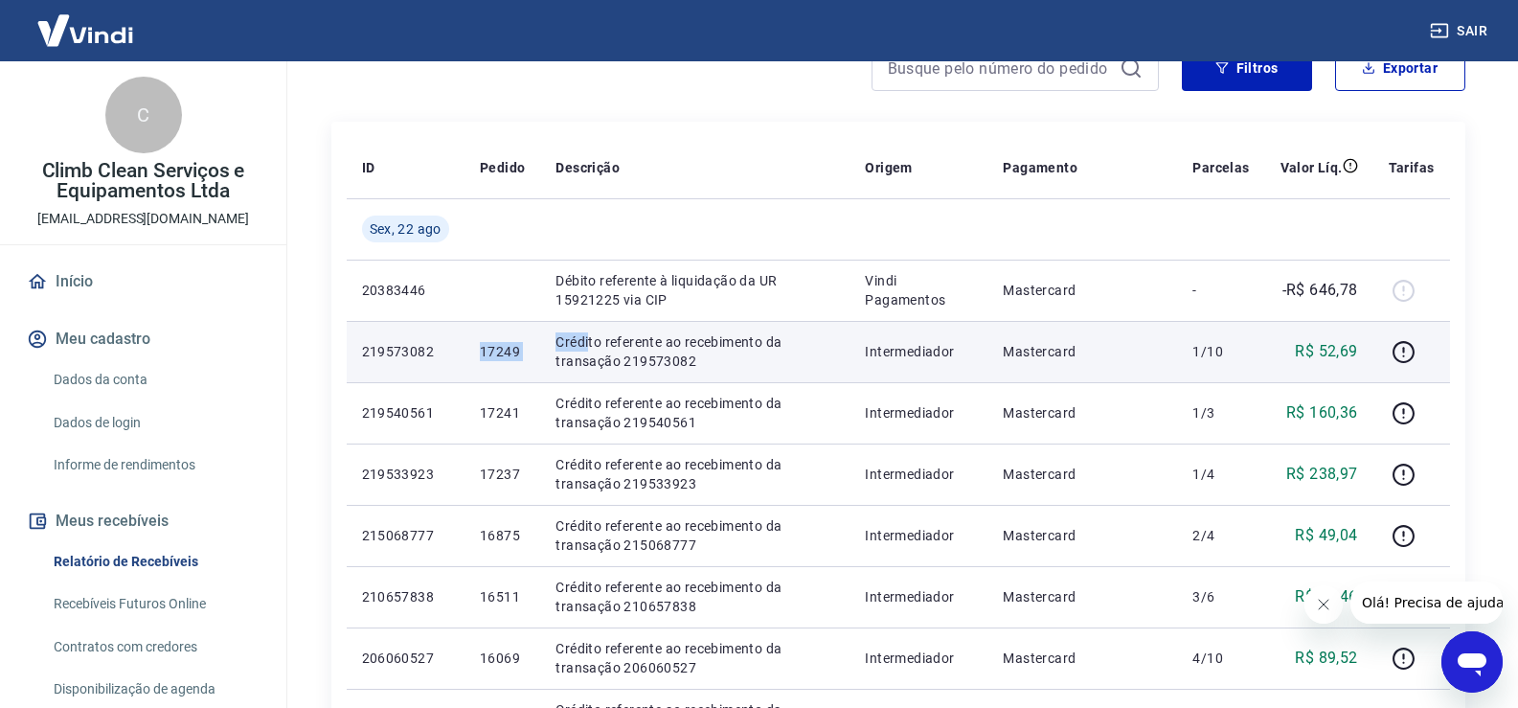
drag, startPoint x: 475, startPoint y: 348, endPoint x: 587, endPoint y: 341, distance: 112.2
click at [587, 341] on tr "219573082 17249 Crédito referente ao recebimento da transação 219573082 Interme…" at bounding box center [898, 351] width 1103 height 61
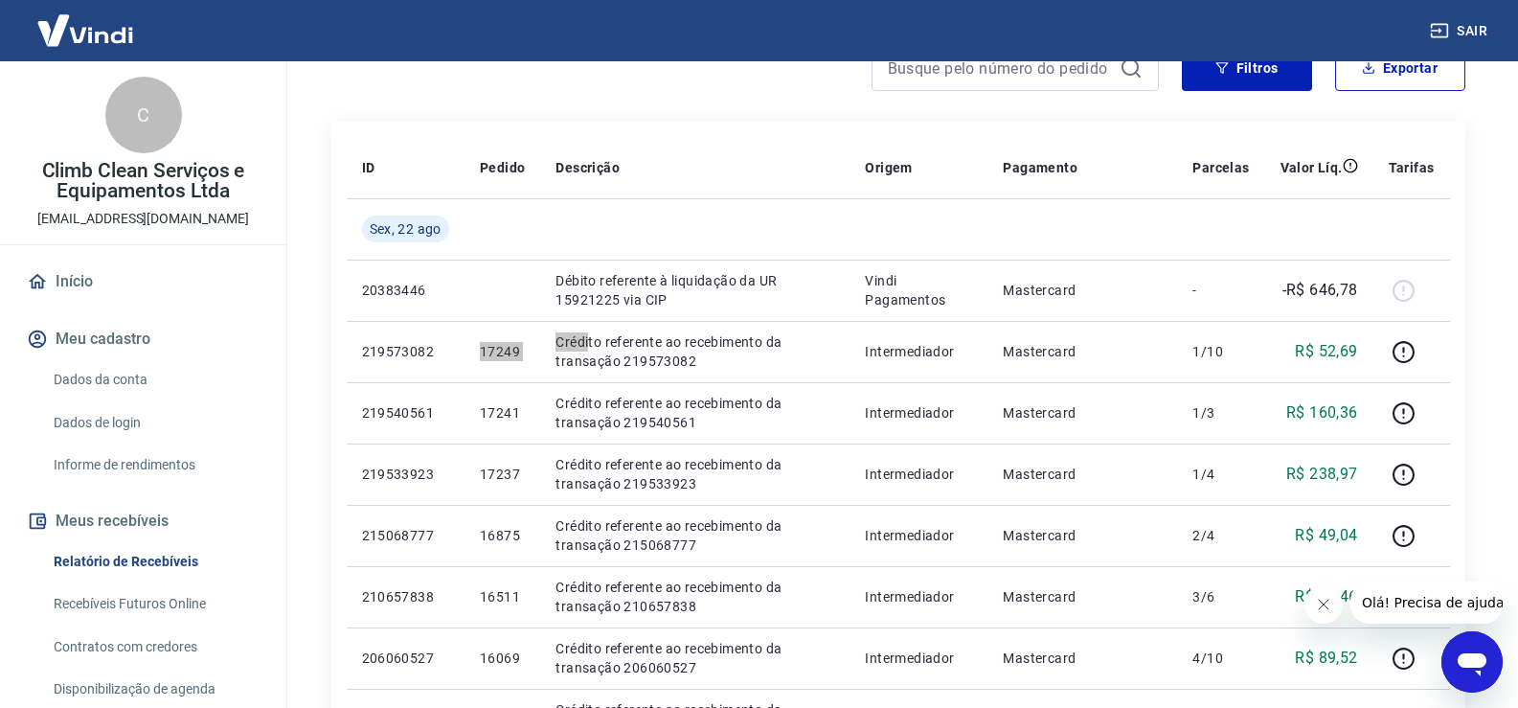
click at [1467, 658] on icon "Abrir janela de mensagens" at bounding box center [1471, 664] width 29 height 23
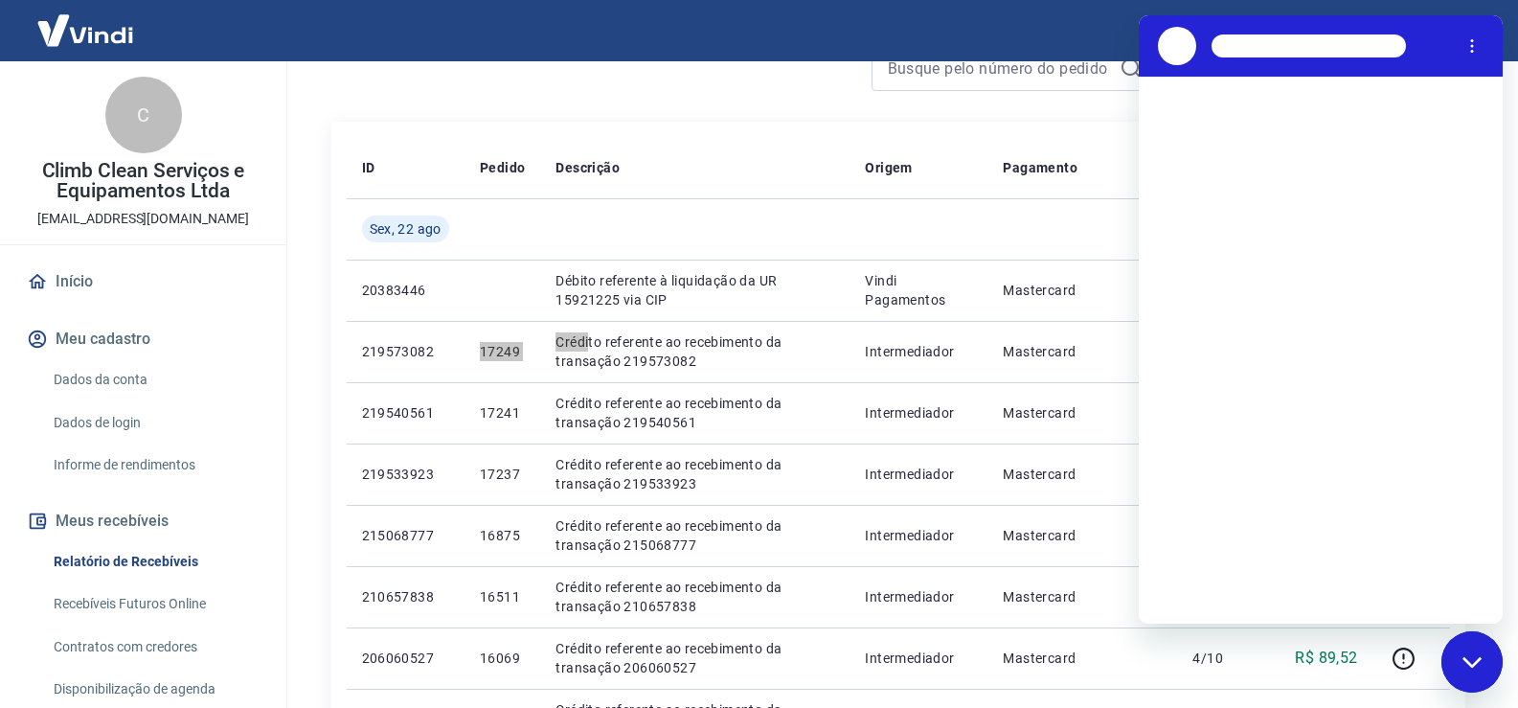
scroll to position [0, 0]
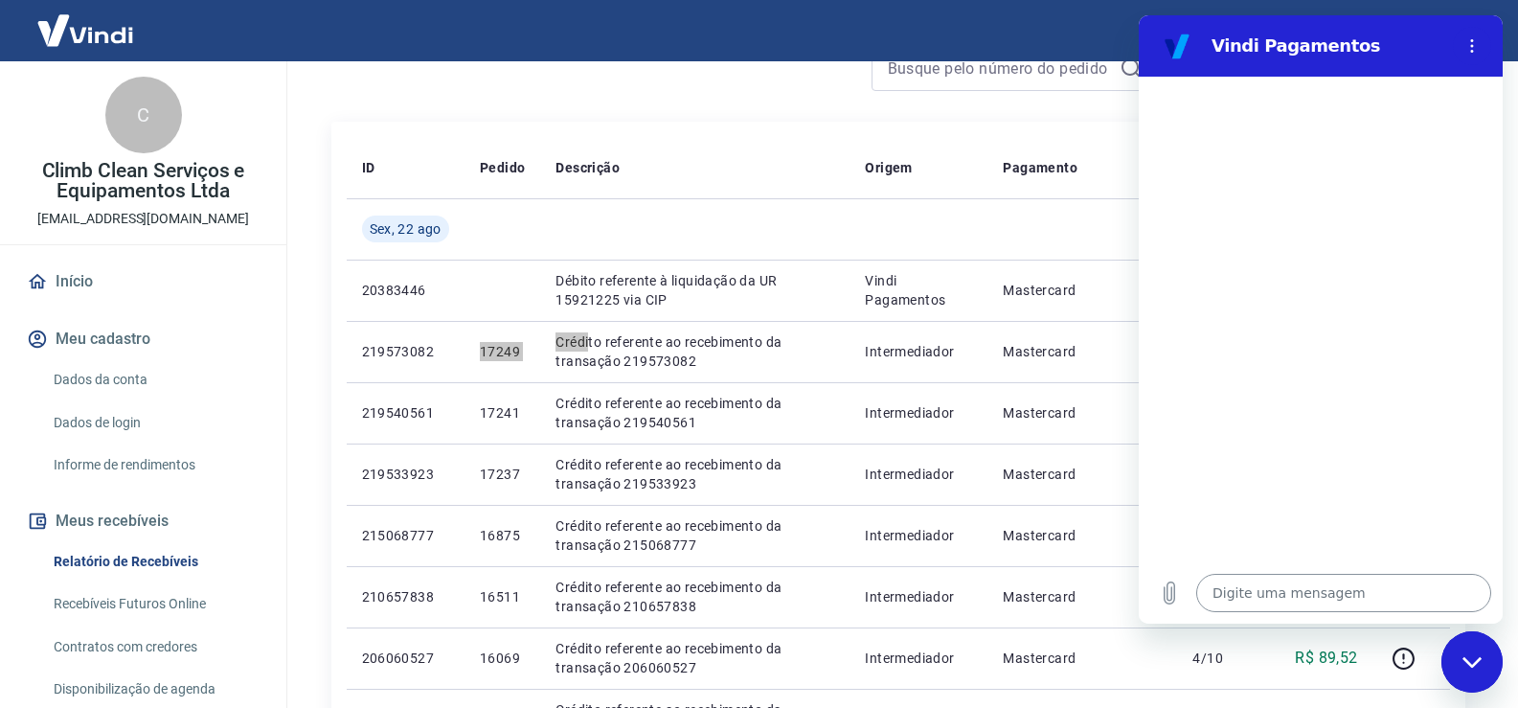
click at [1285, 581] on textarea at bounding box center [1343, 593] width 295 height 38
type textarea "b"
type textarea "x"
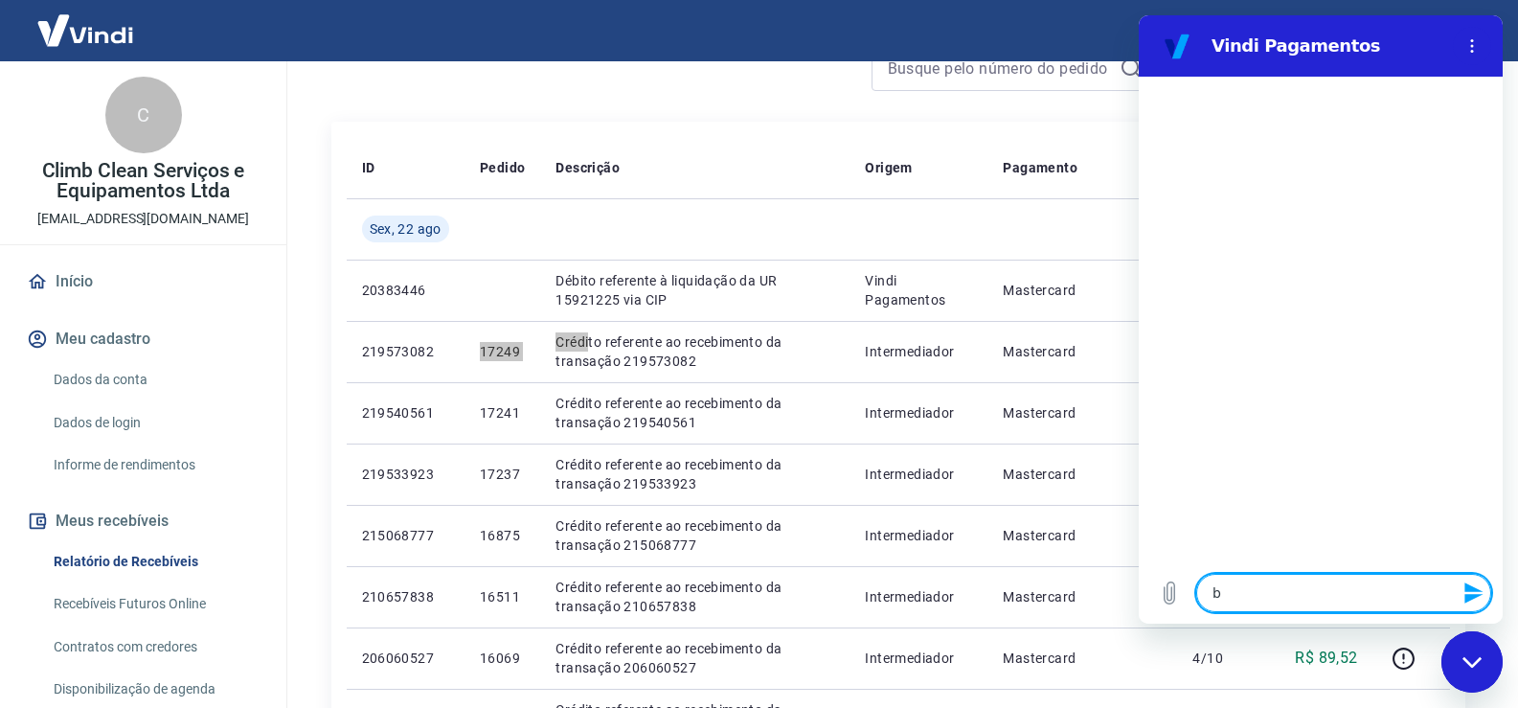
type textarea "bo"
type textarea "x"
type textarea "boa"
type textarea "x"
type textarea "bo"
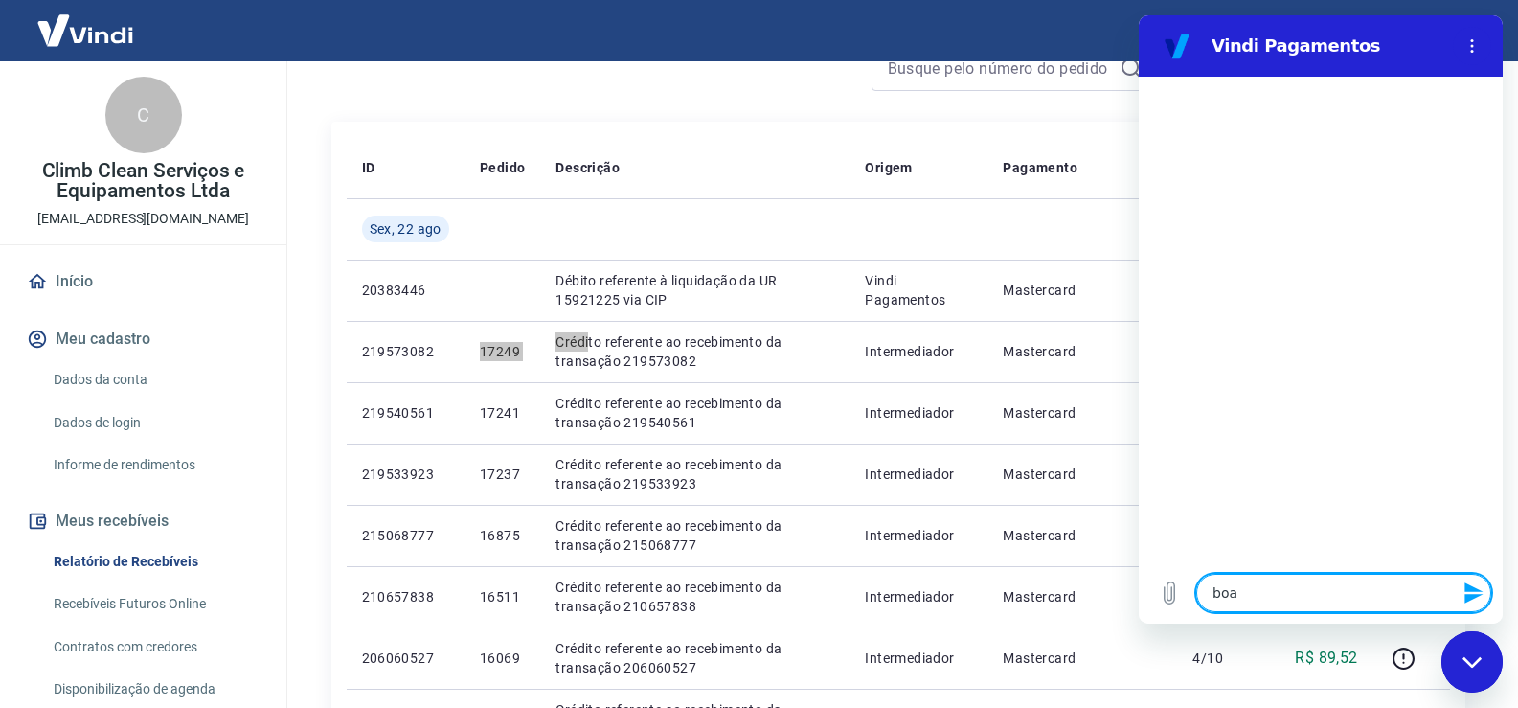
type textarea "x"
type textarea "b"
type textarea "x"
type textarea "B"
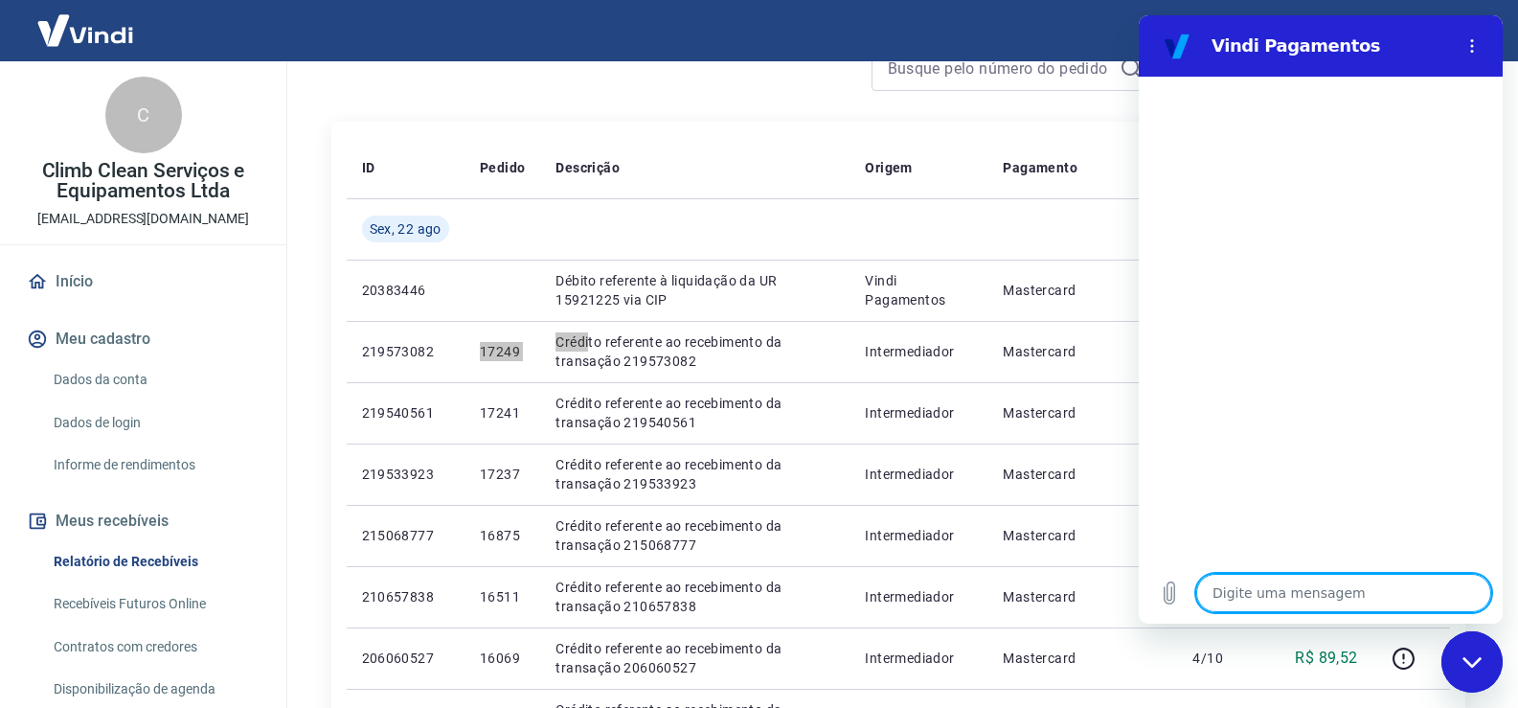
type textarea "x"
type textarea "Bo"
type textarea "x"
type textarea "Boa"
type textarea "x"
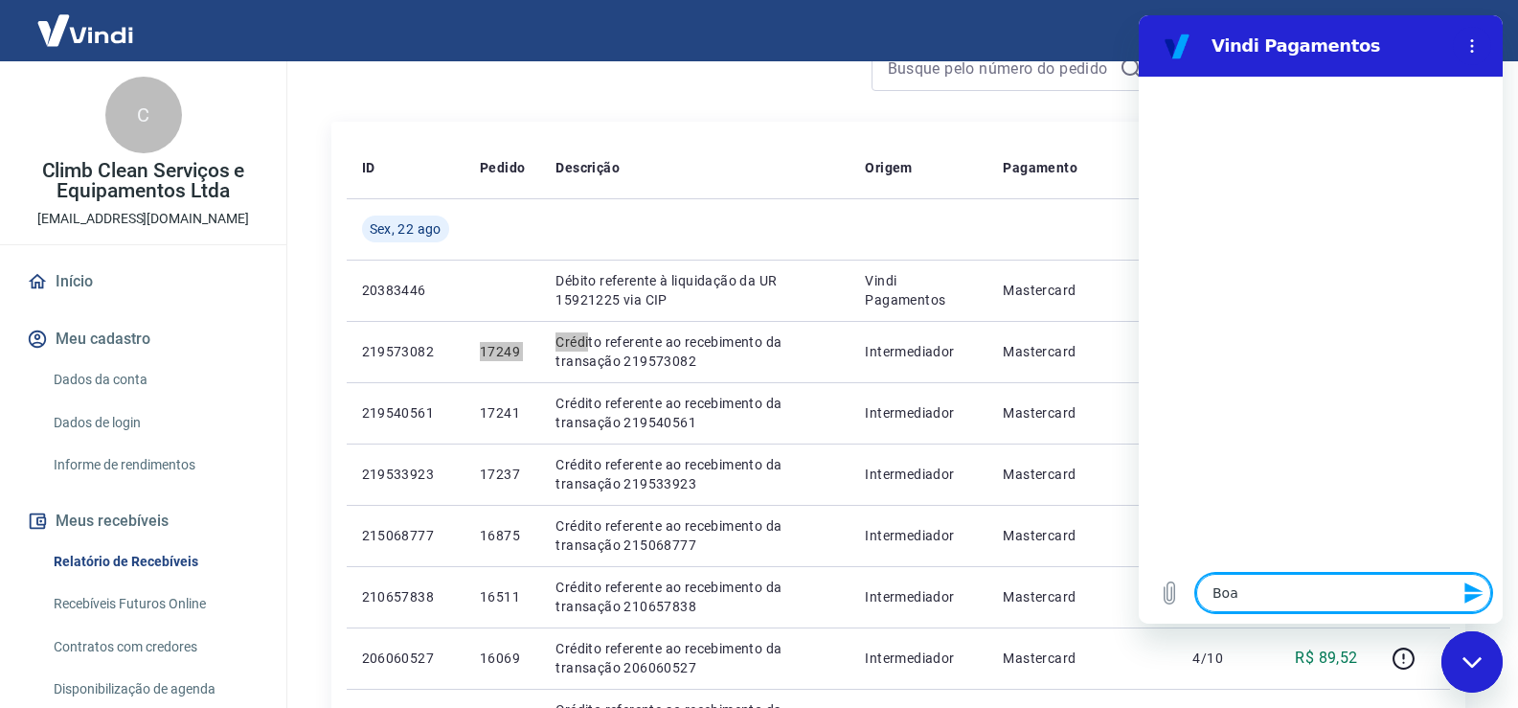
type textarea "Boat"
type textarea "x"
type textarea "Boata"
type textarea "x"
type textarea "Boatar"
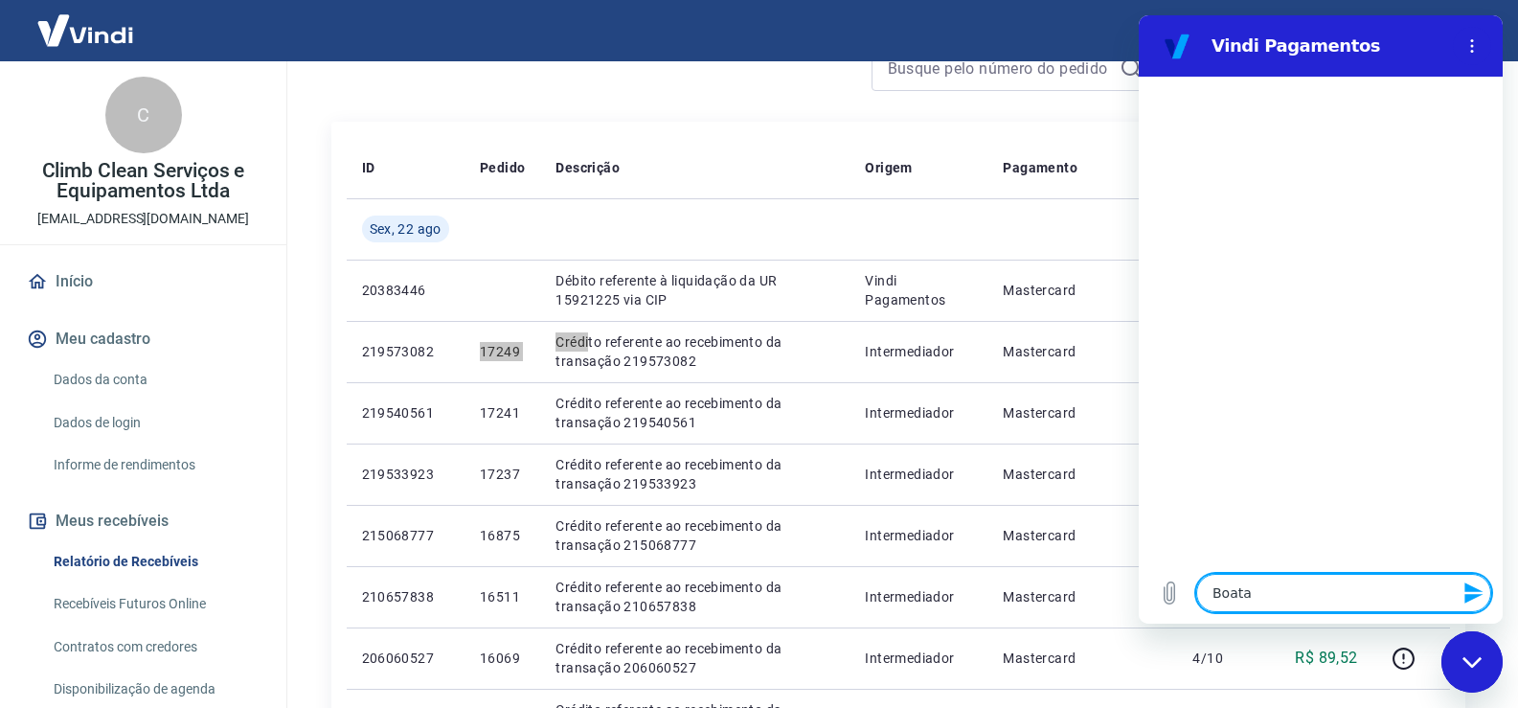
type textarea "x"
type textarea "Boatard"
type textarea "x"
type textarea "Boatarde"
type textarea "x"
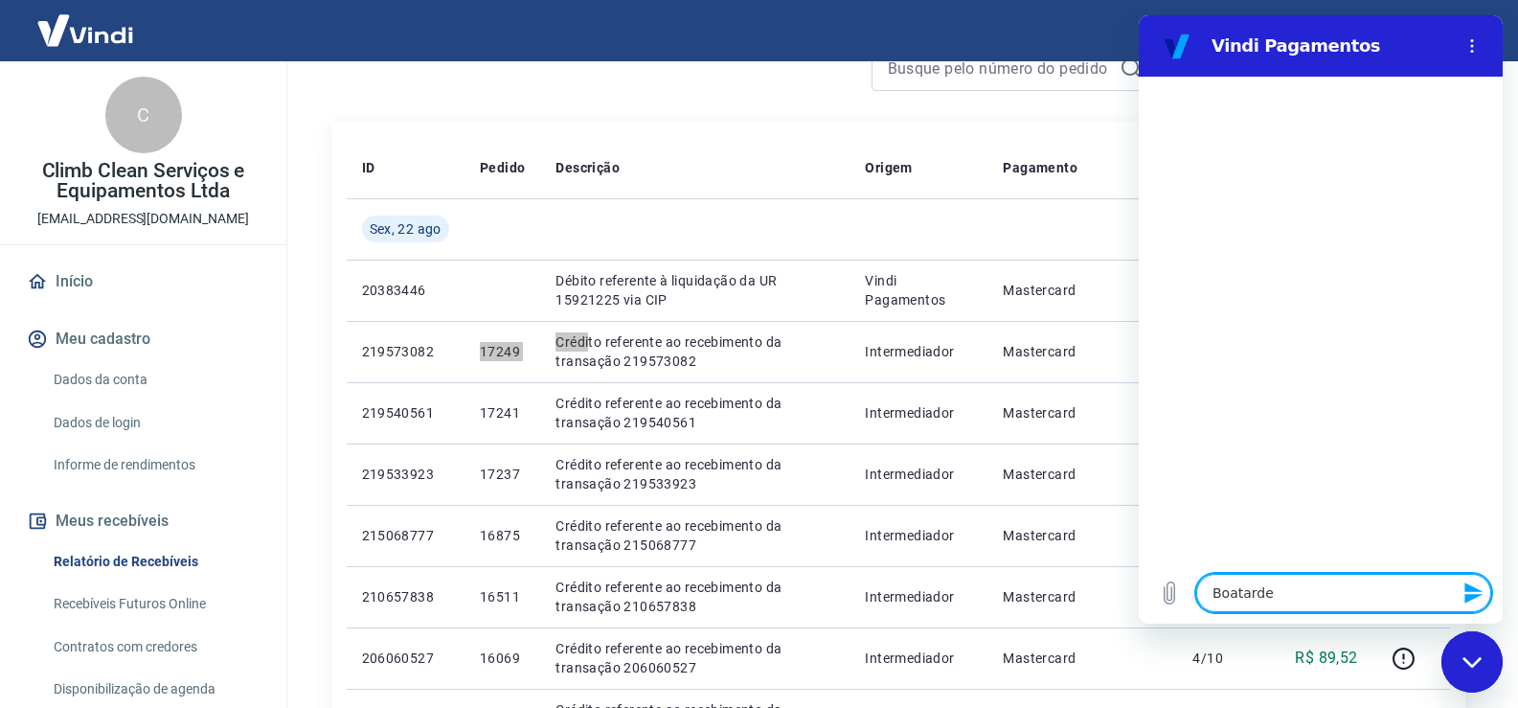
type textarea "Boatarde"
type textarea "x"
type textarea "Boatarde"
type textarea "x"
type textarea "Boatard"
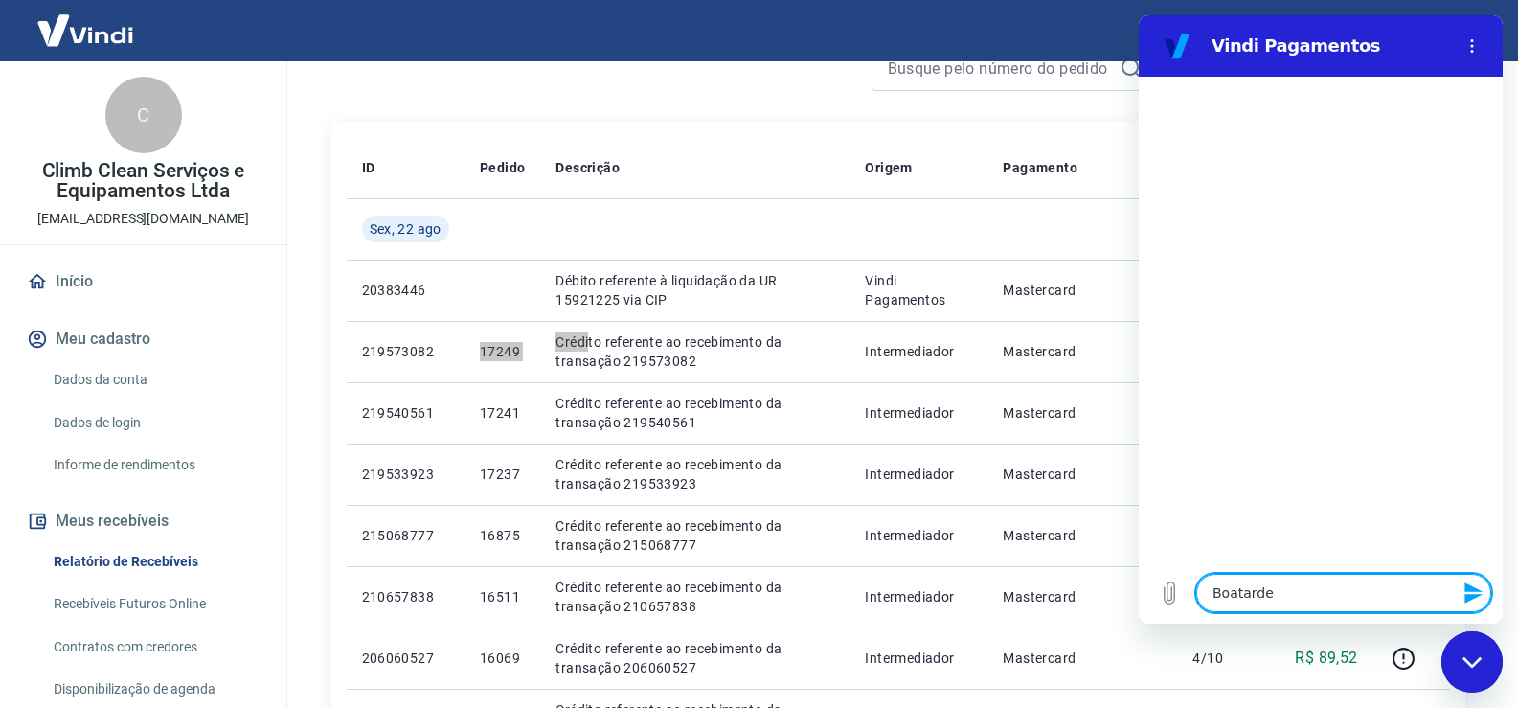
type textarea "x"
type textarea "Boatar"
type textarea "x"
type textarea "Boata"
type textarea "x"
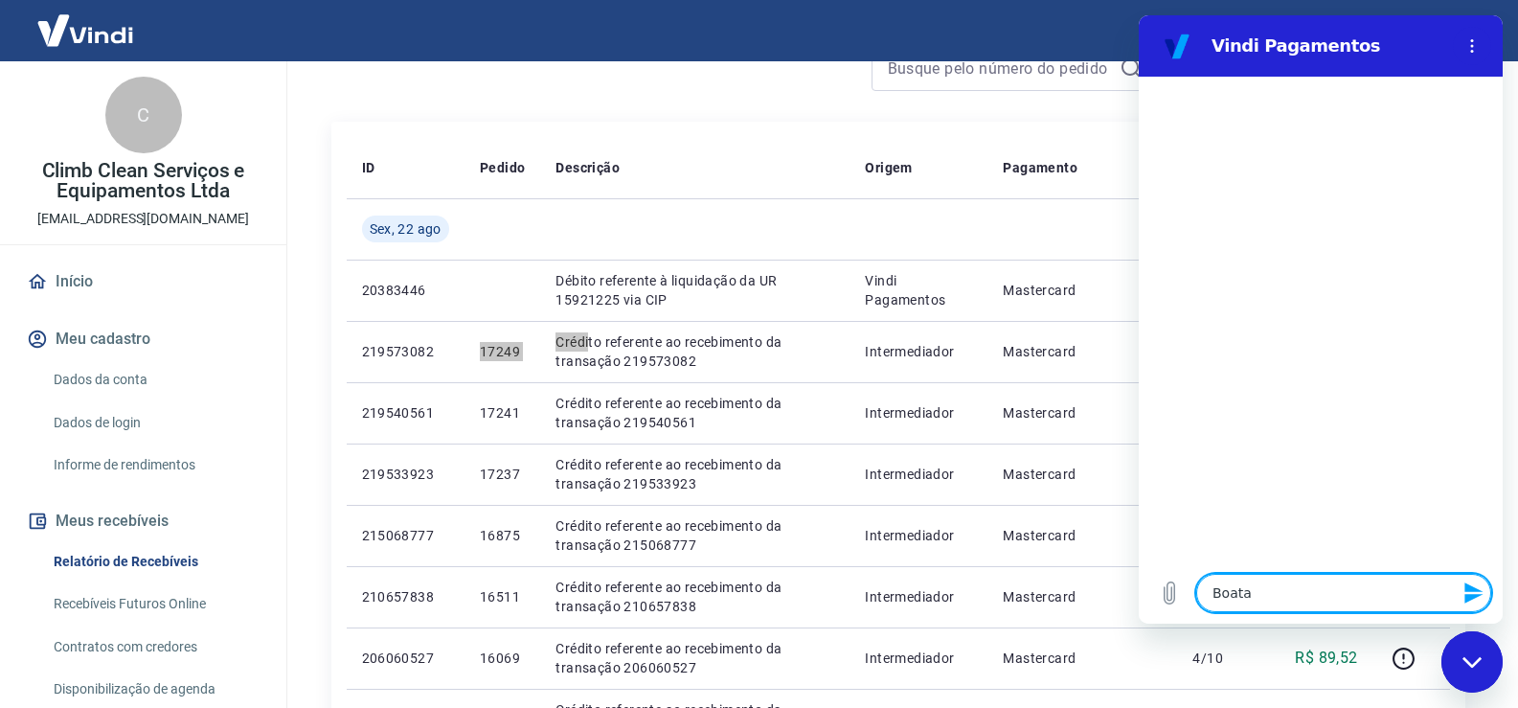
type textarea "Boat"
type textarea "x"
type textarea "Boa"
type textarea "x"
type textarea "Boa"
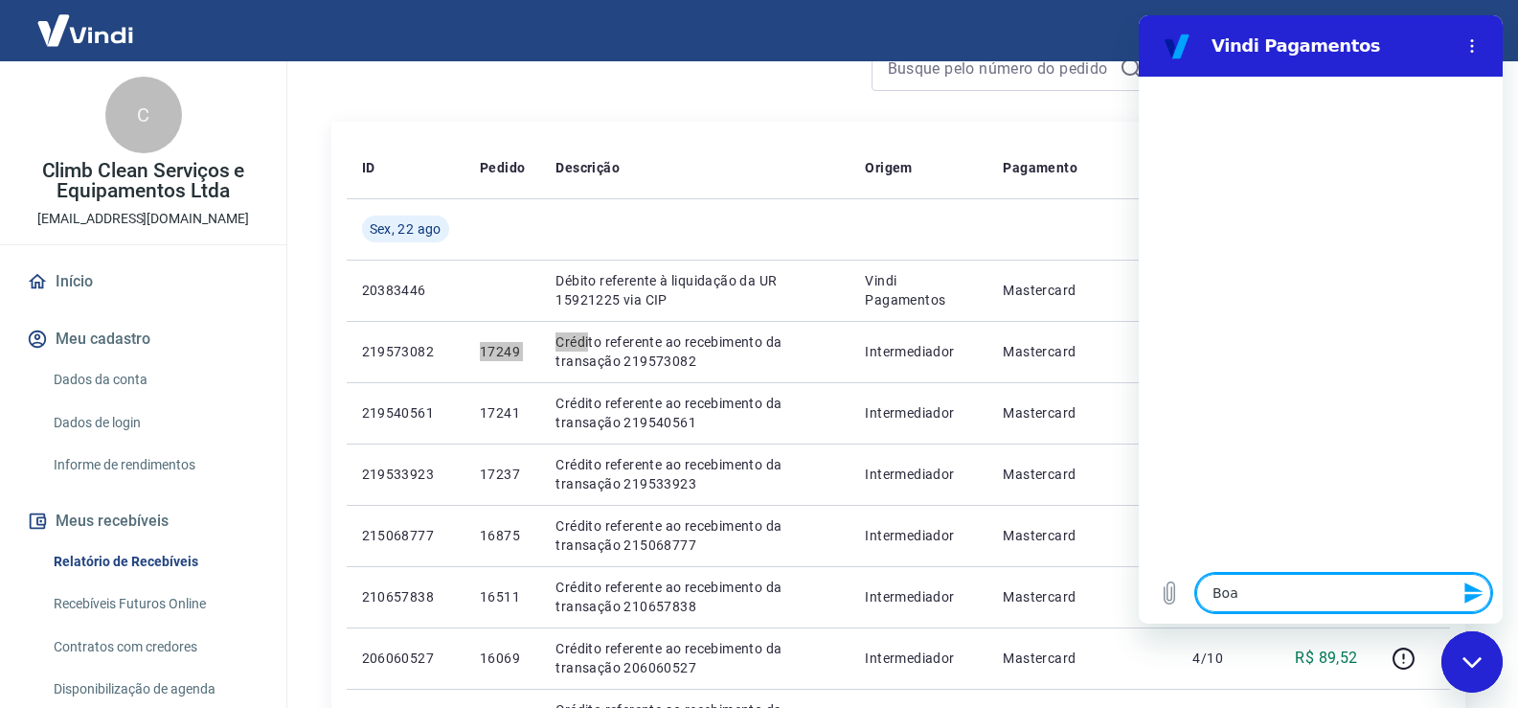
type textarea "x"
type textarea "Boa t"
type textarea "x"
type textarea "Boa ta"
type textarea "x"
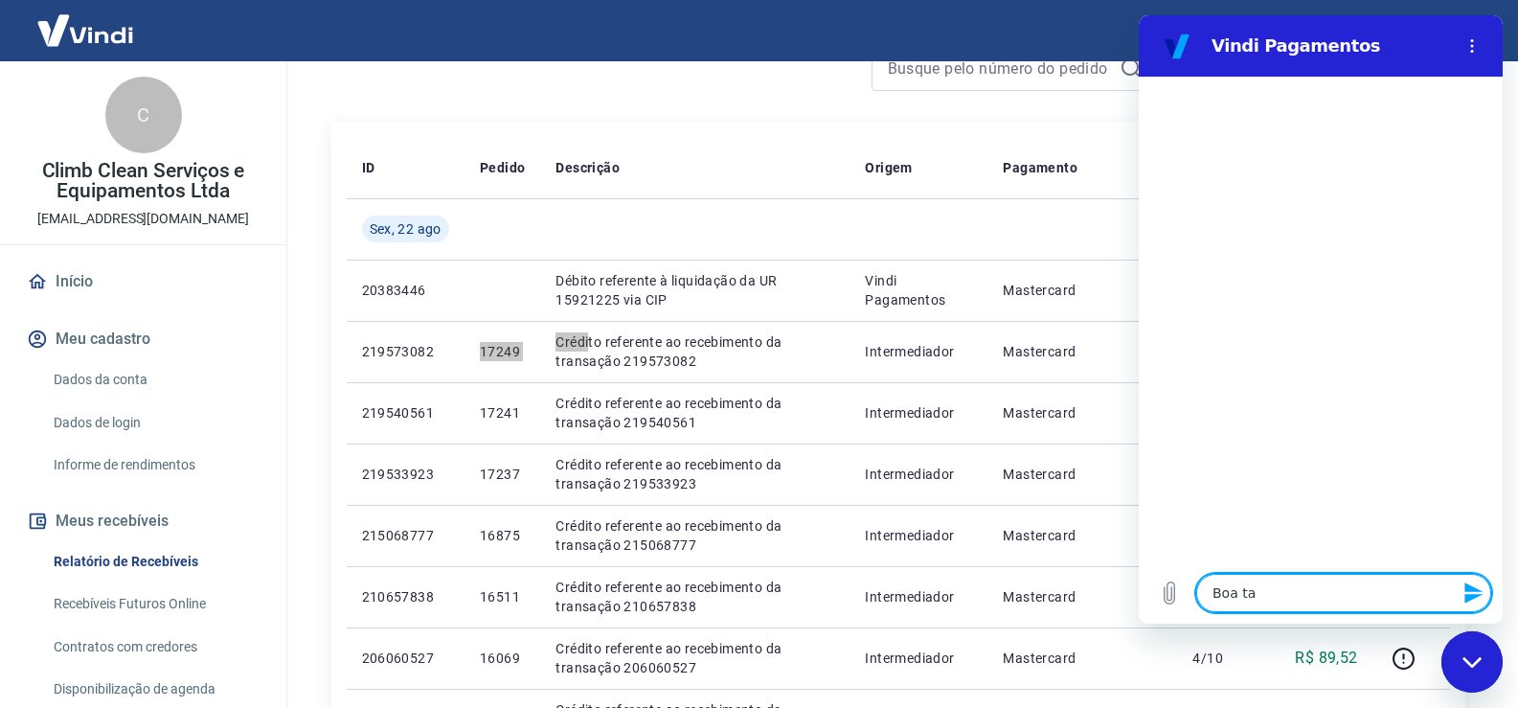
type textarea "Boa tar"
type textarea "x"
type textarea "Boa tard"
type textarea "x"
type textarea "Boa tarde"
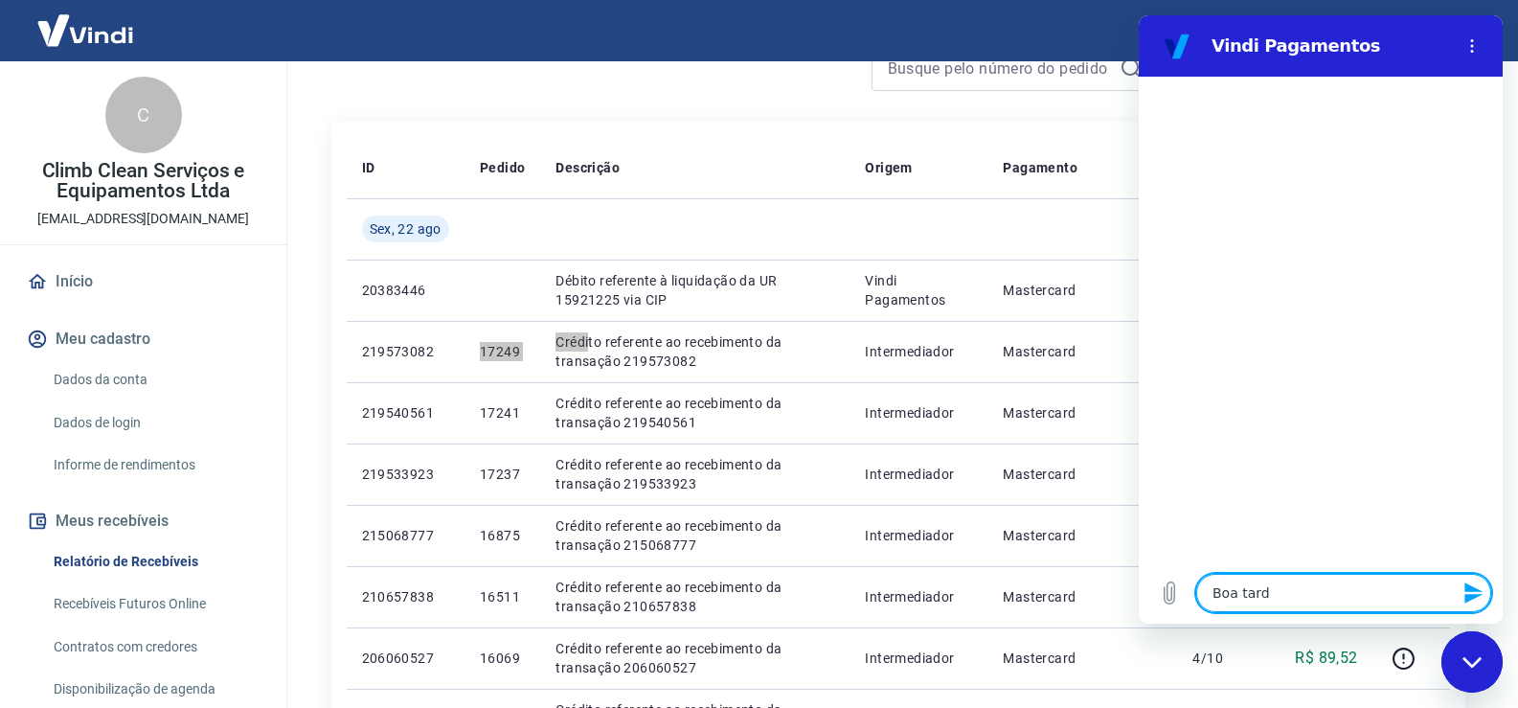
type textarea "x"
type textarea "Boa tarde"
type textarea "x"
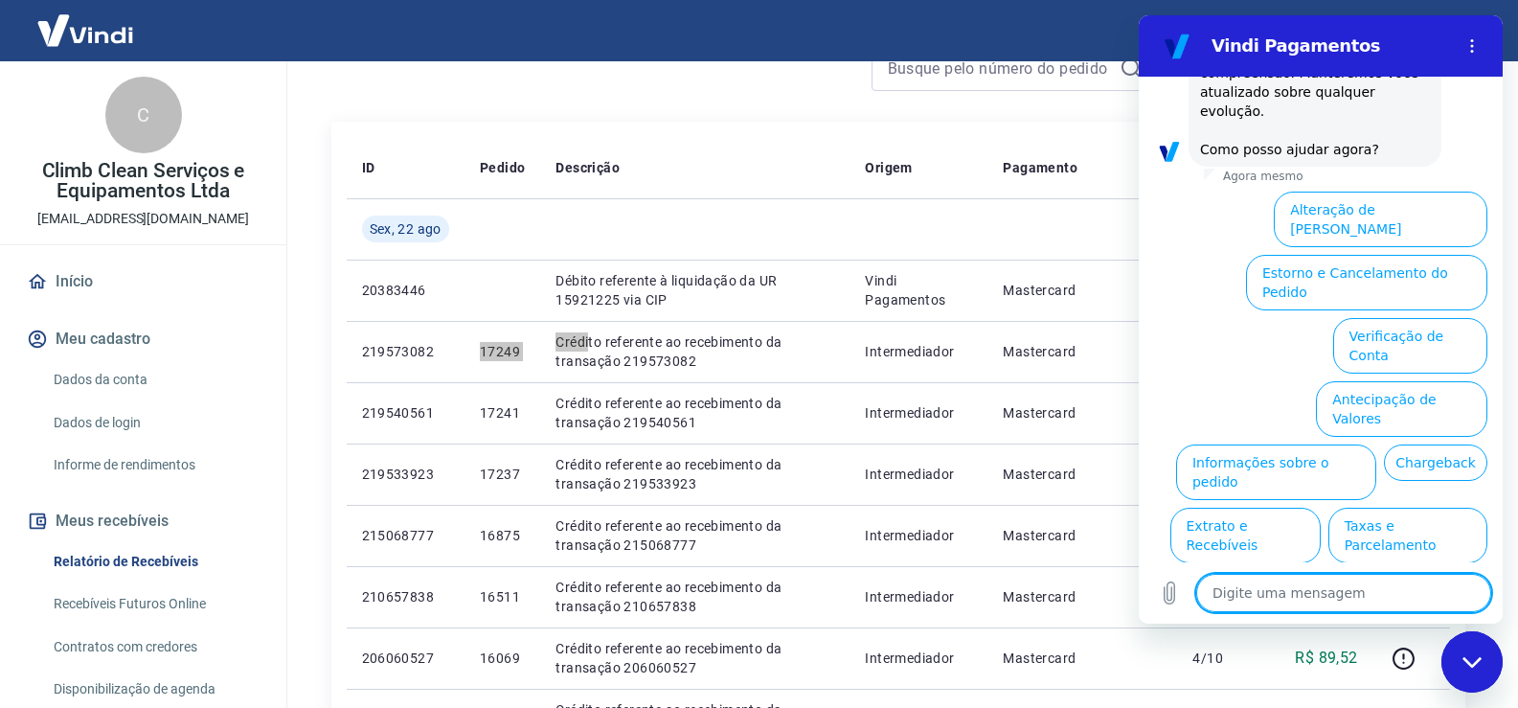
scroll to position [548, 0]
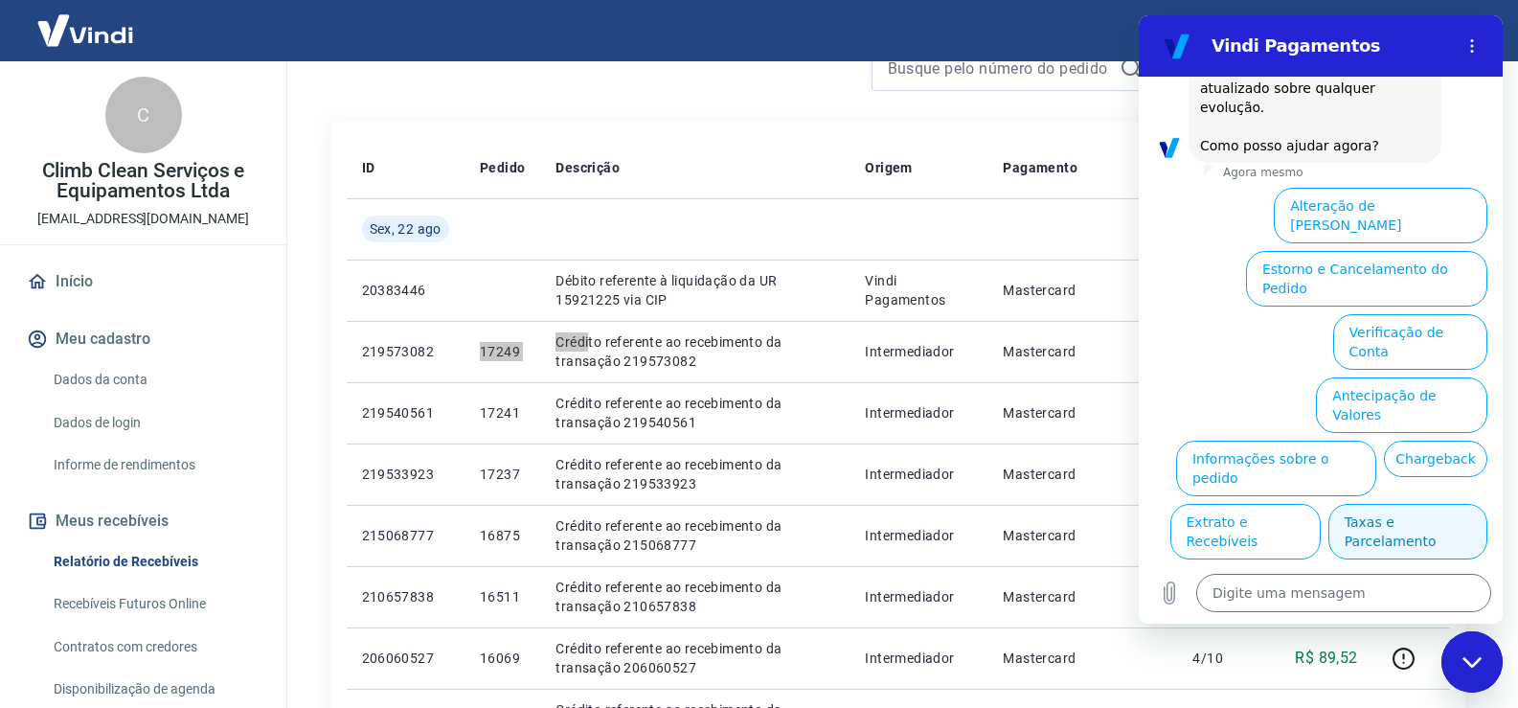
click at [1367, 504] on button "Taxas e Parcelamento" at bounding box center [1407, 532] width 159 height 56
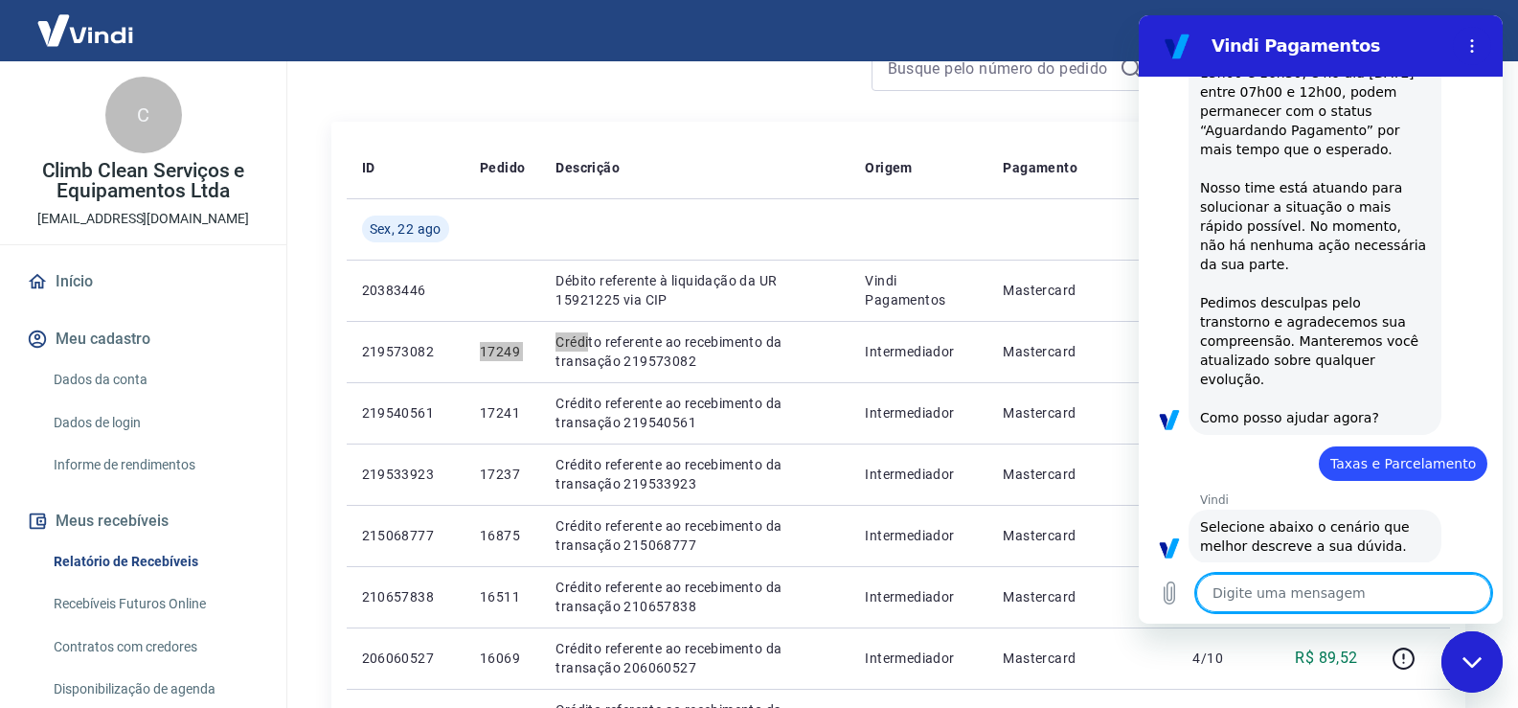
scroll to position [538, 0]
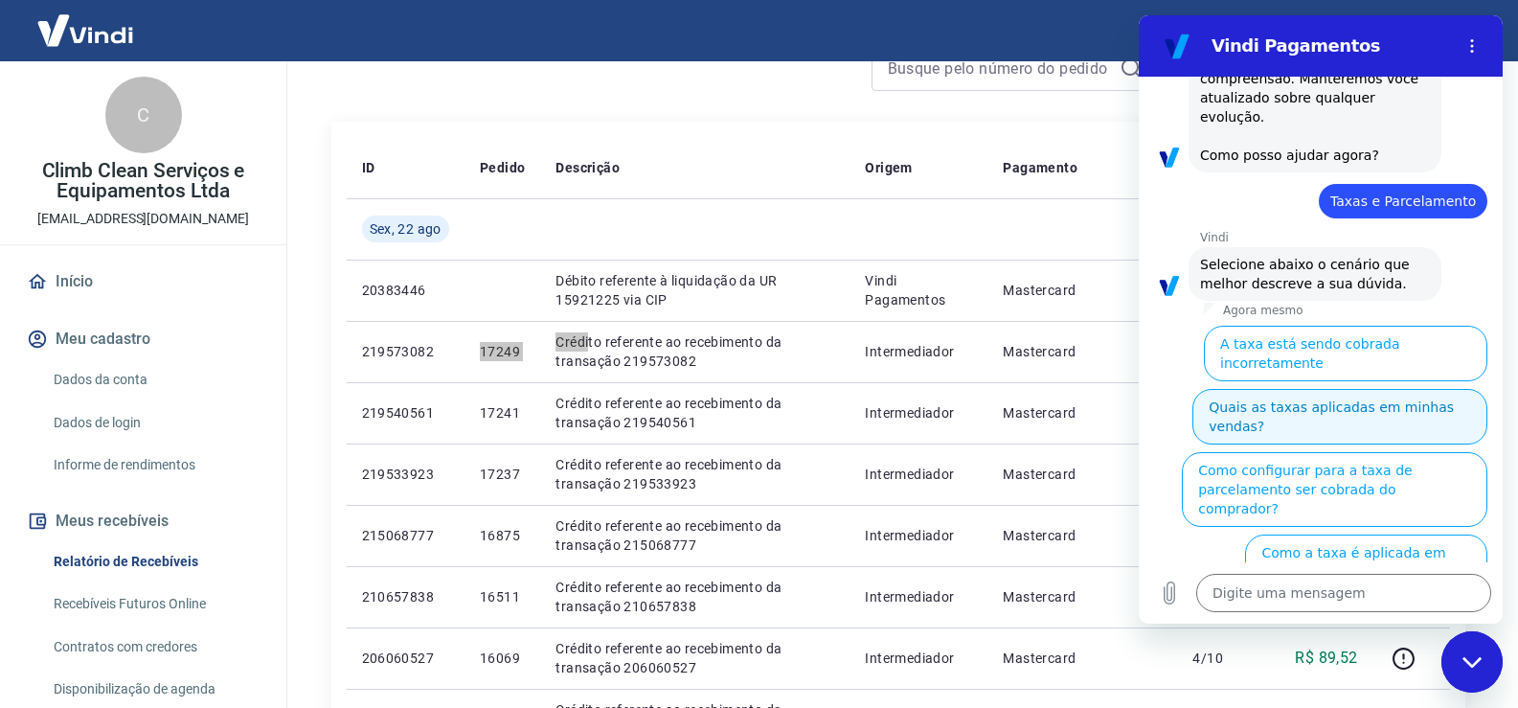
click at [1276, 389] on button "Quais as taxas aplicadas em minhas vendas?" at bounding box center [1339, 417] width 295 height 56
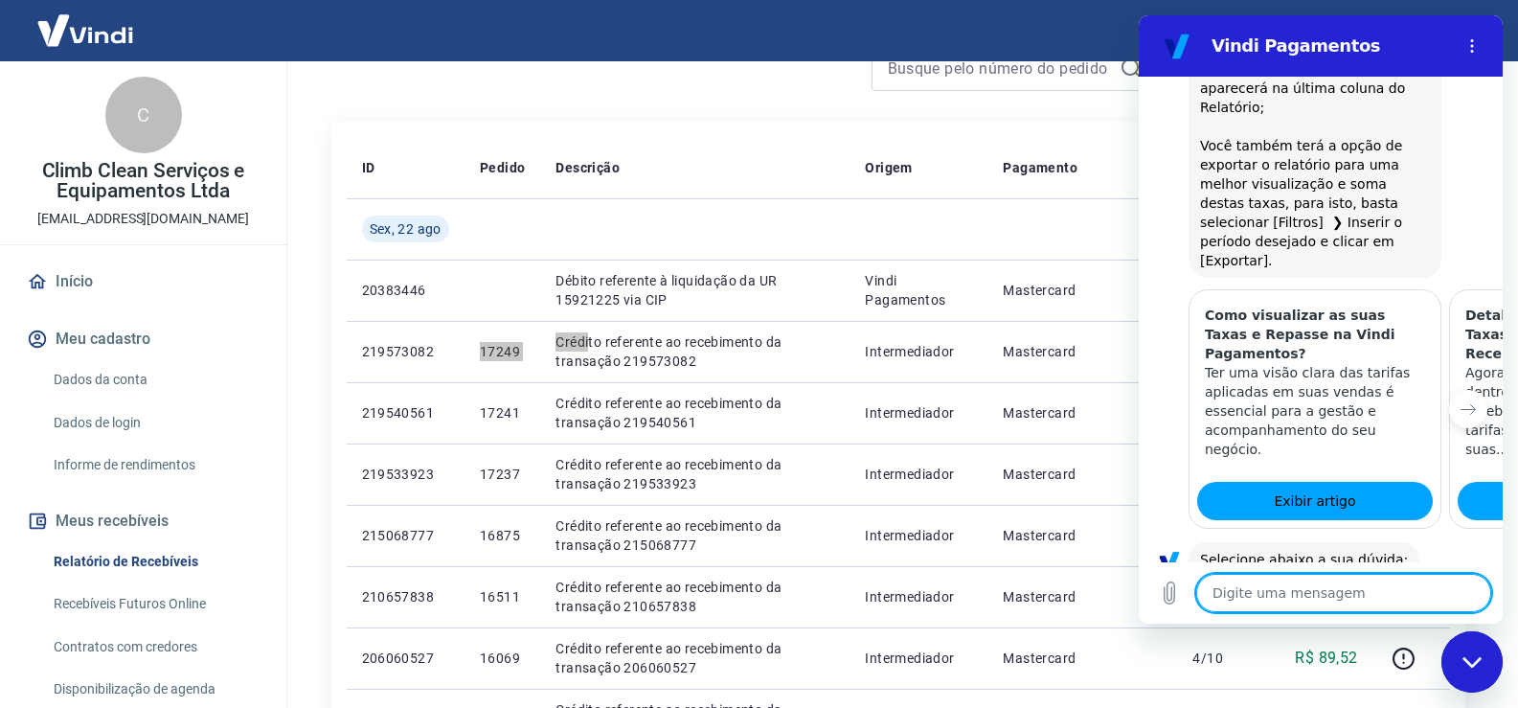
scroll to position [1452, 0]
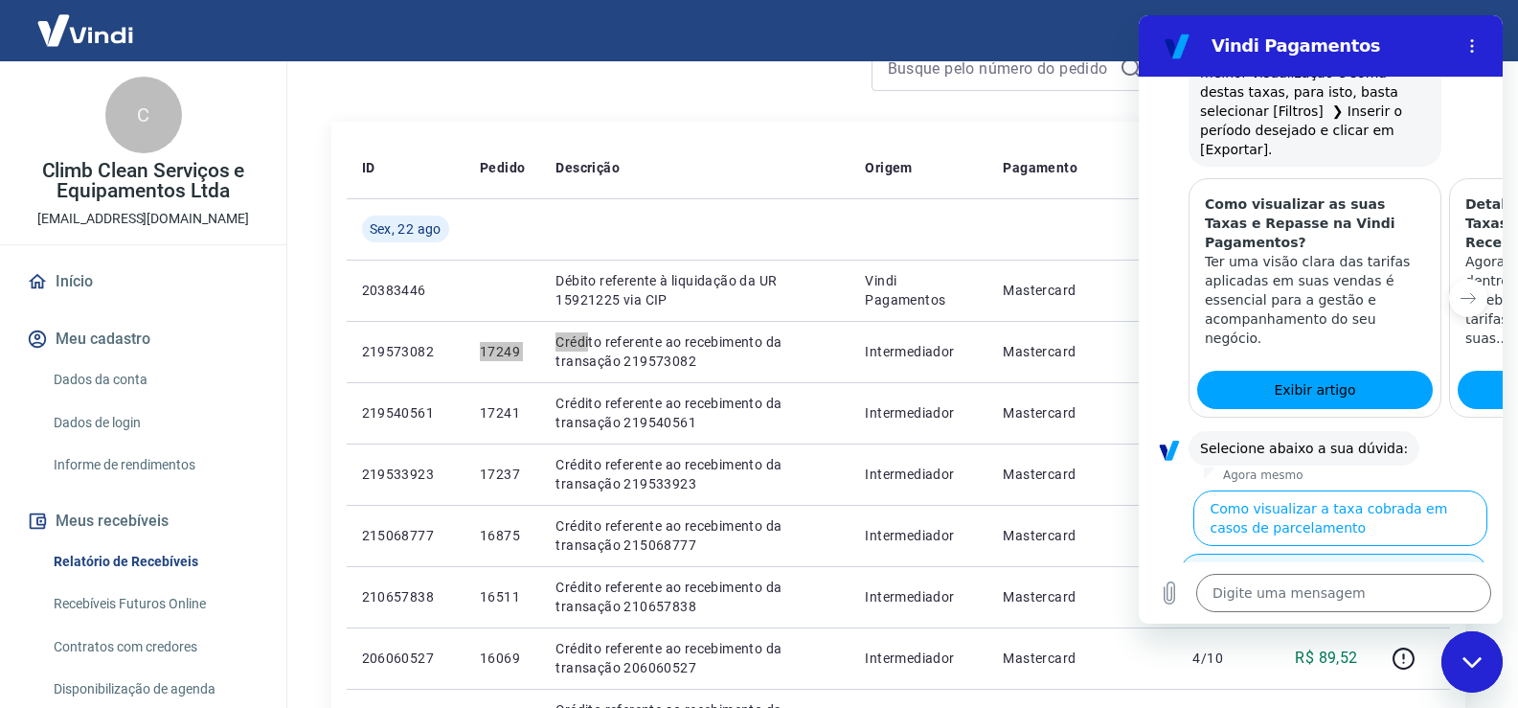
click at [1339, 553] on button "Como visualizar a taxa cobrada em um pedido" at bounding box center [1333, 581] width 307 height 56
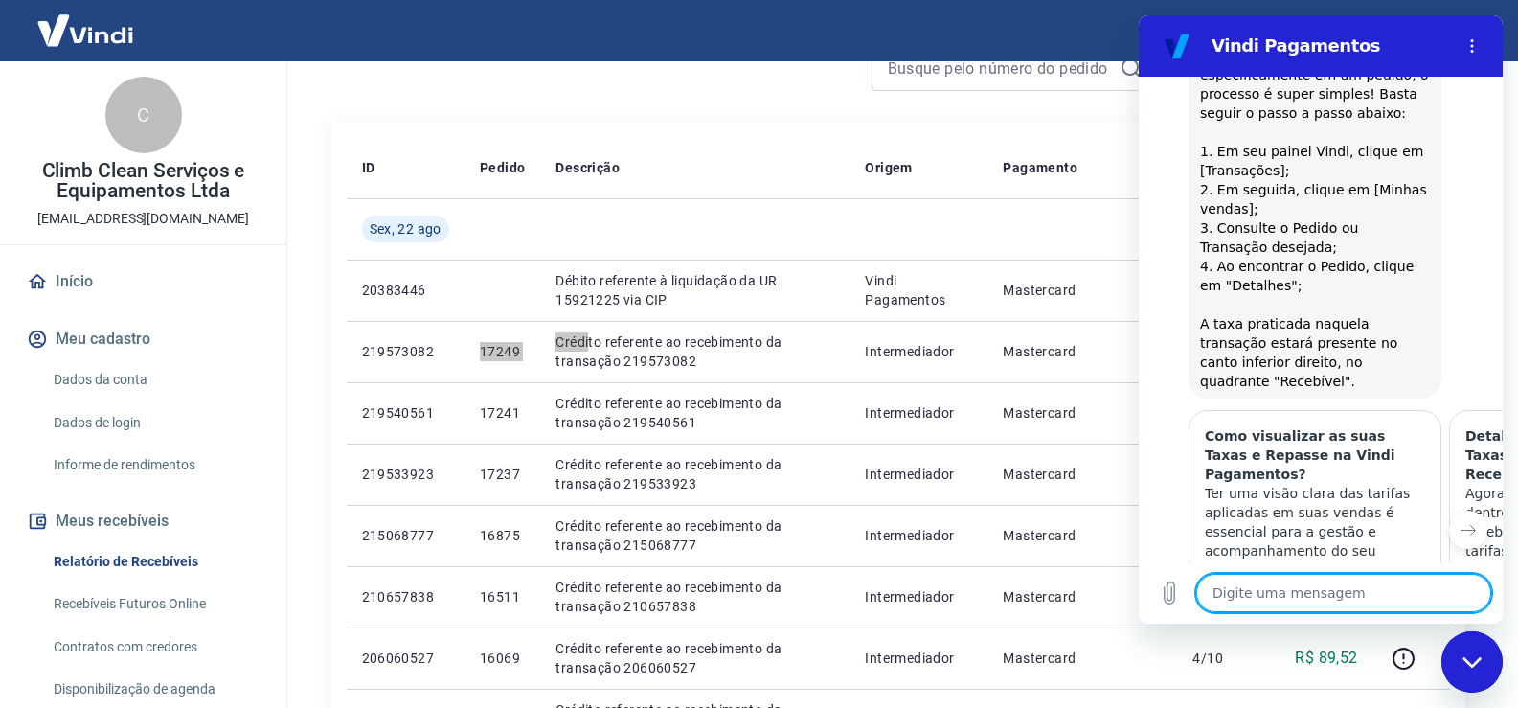
scroll to position [2021, 0]
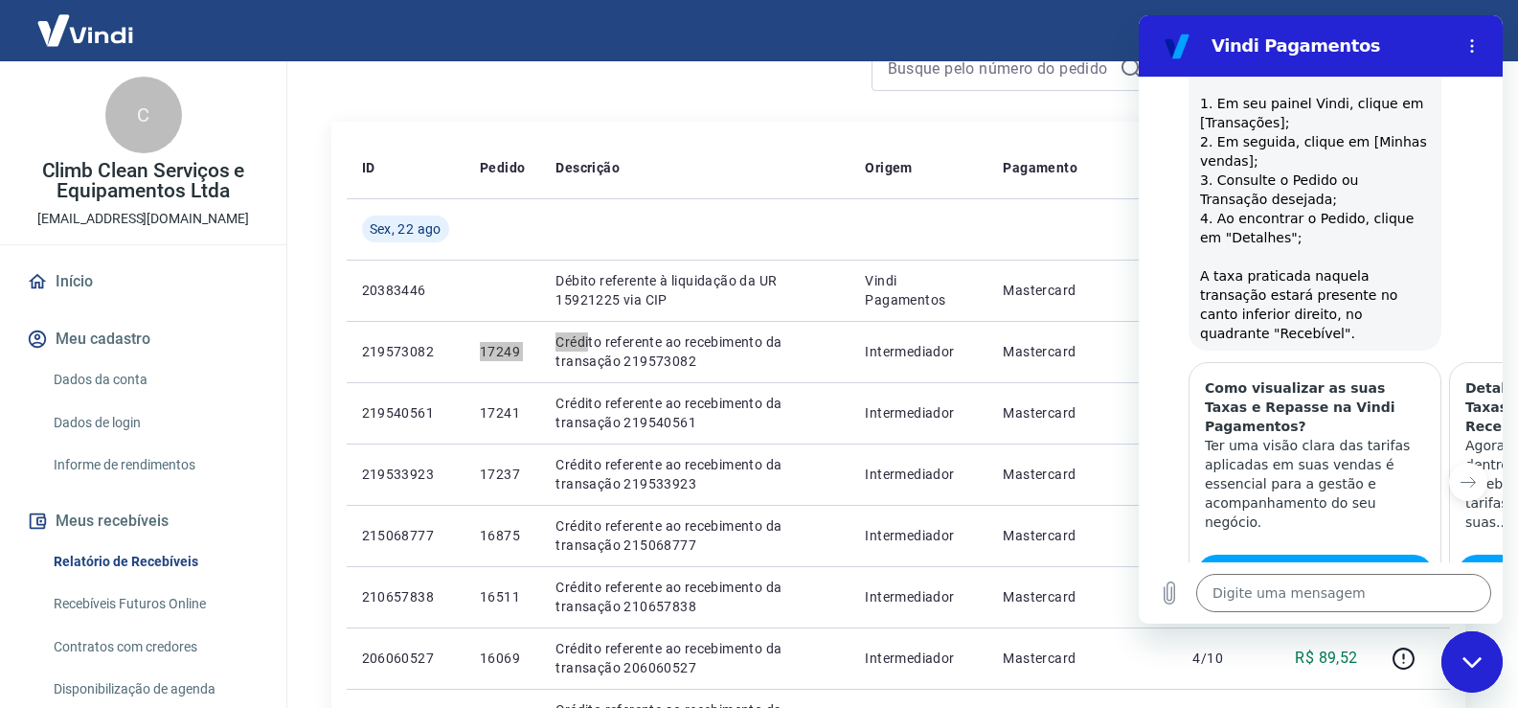
click at [1375, 674] on button "Sim" at bounding box center [1394, 692] width 56 height 36
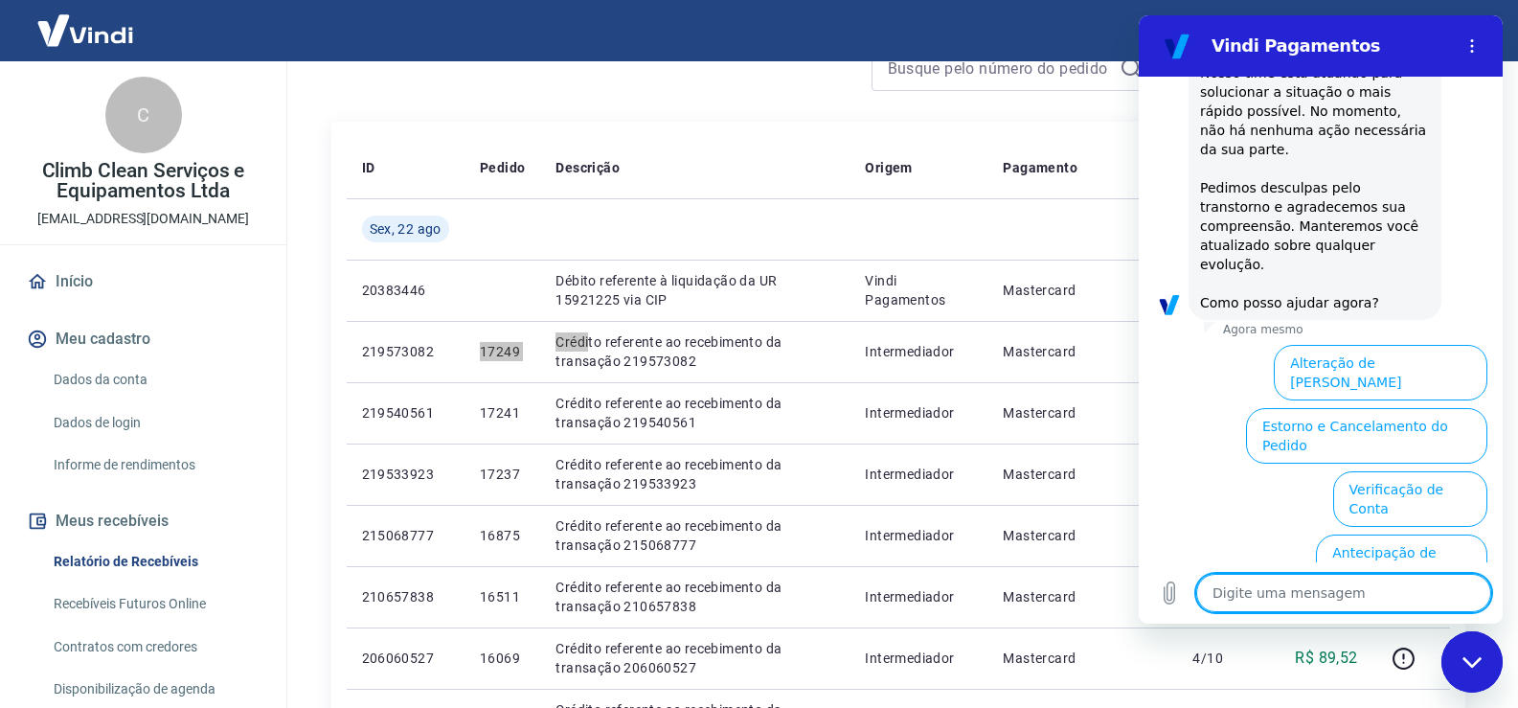
scroll to position [2961, 0]
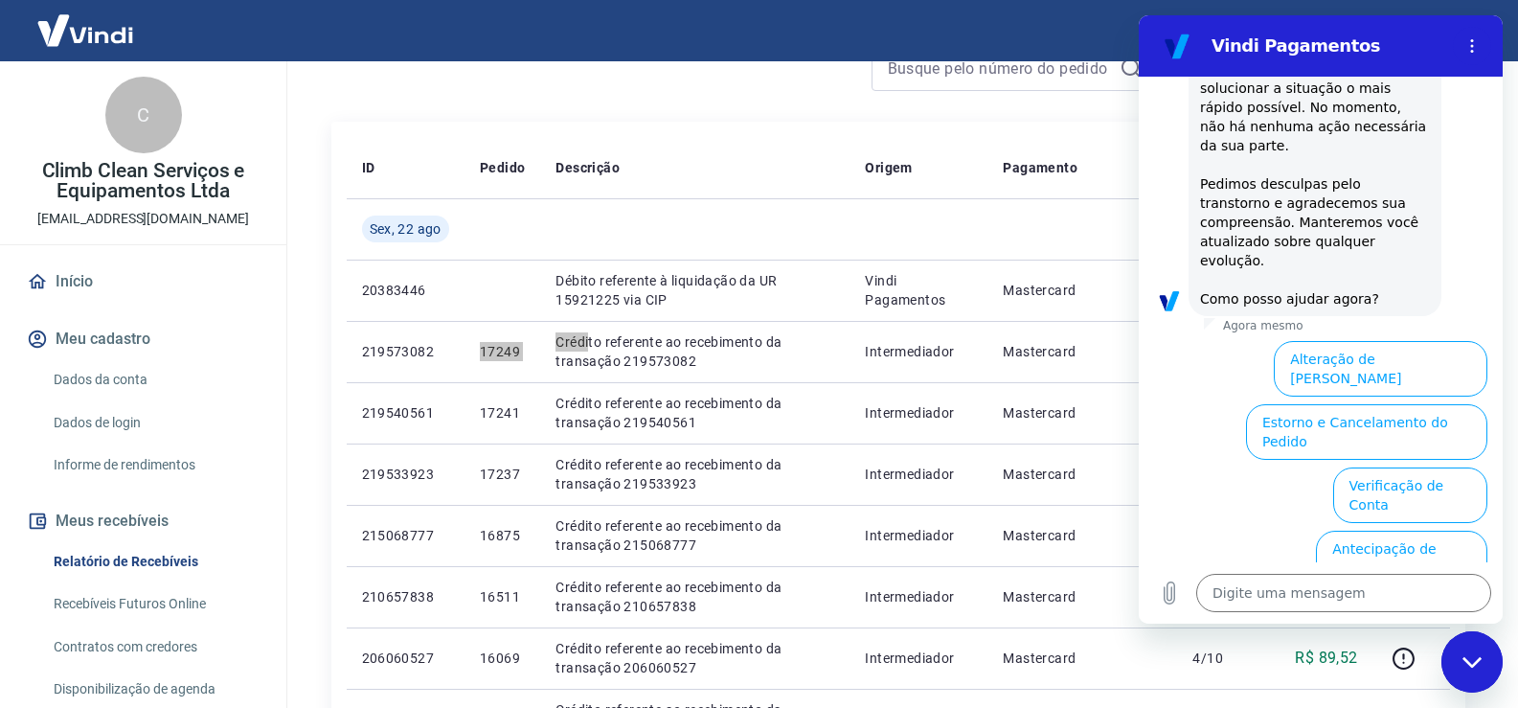
click at [1396, 657] on button "Taxas e Parcelamento" at bounding box center [1407, 685] width 159 height 56
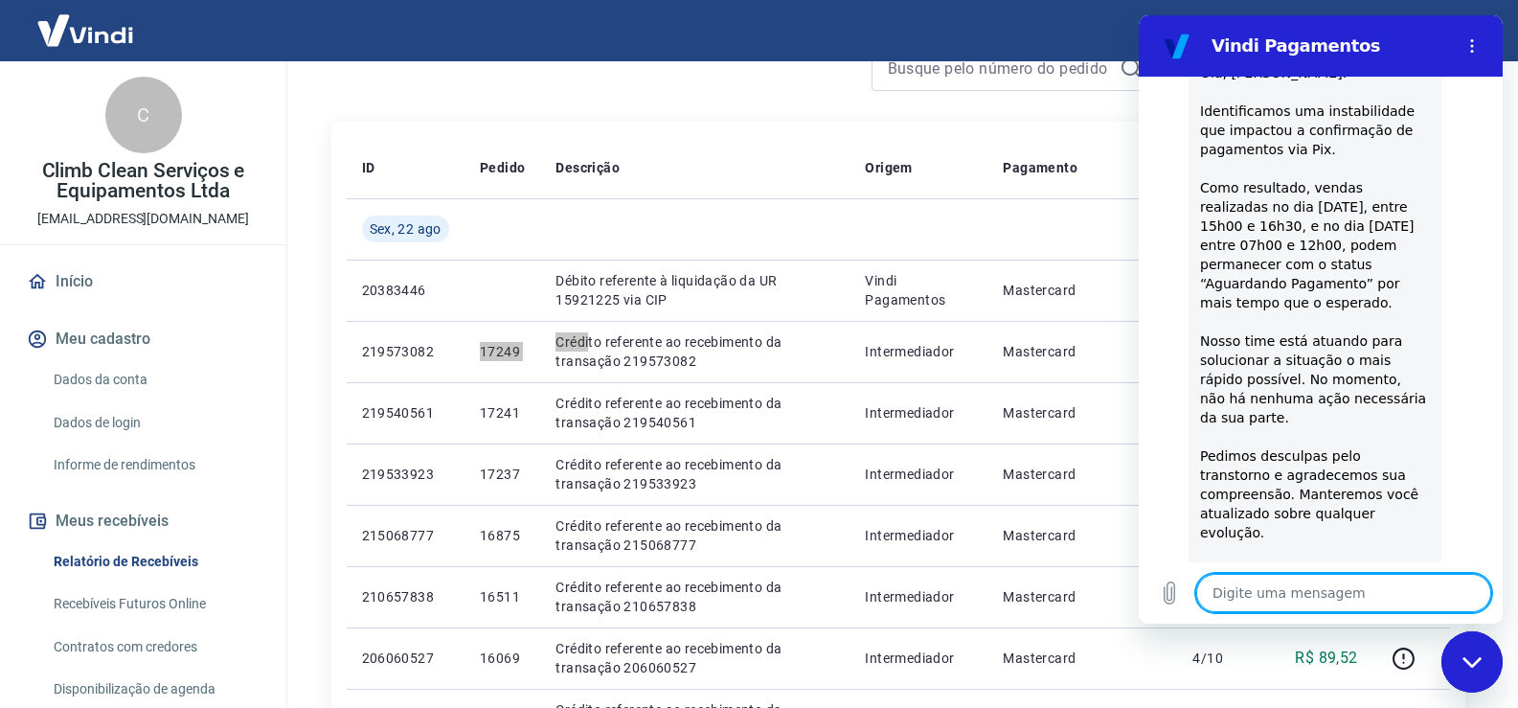
scroll to position [2951, 0]
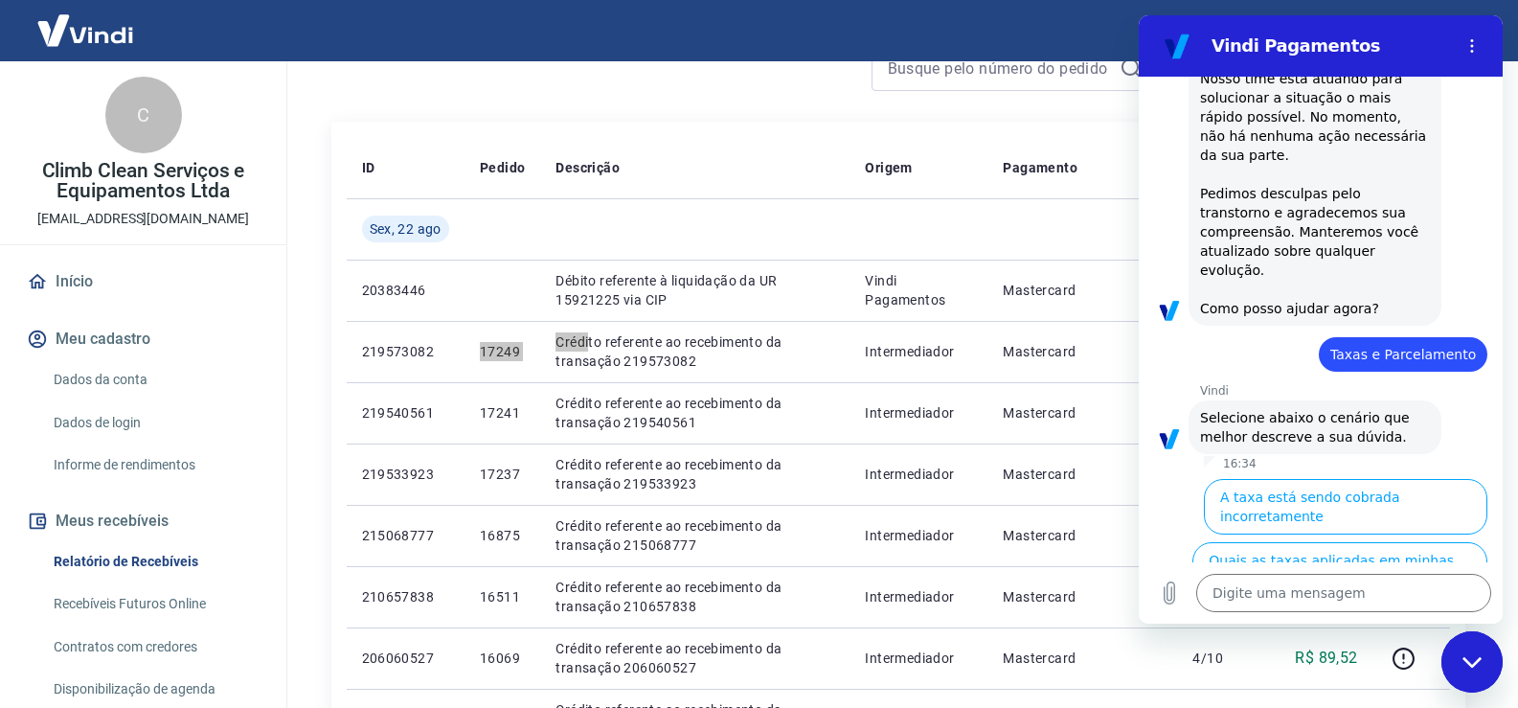
type textarea "x"
